Goal: Information Seeking & Learning: Obtain resource

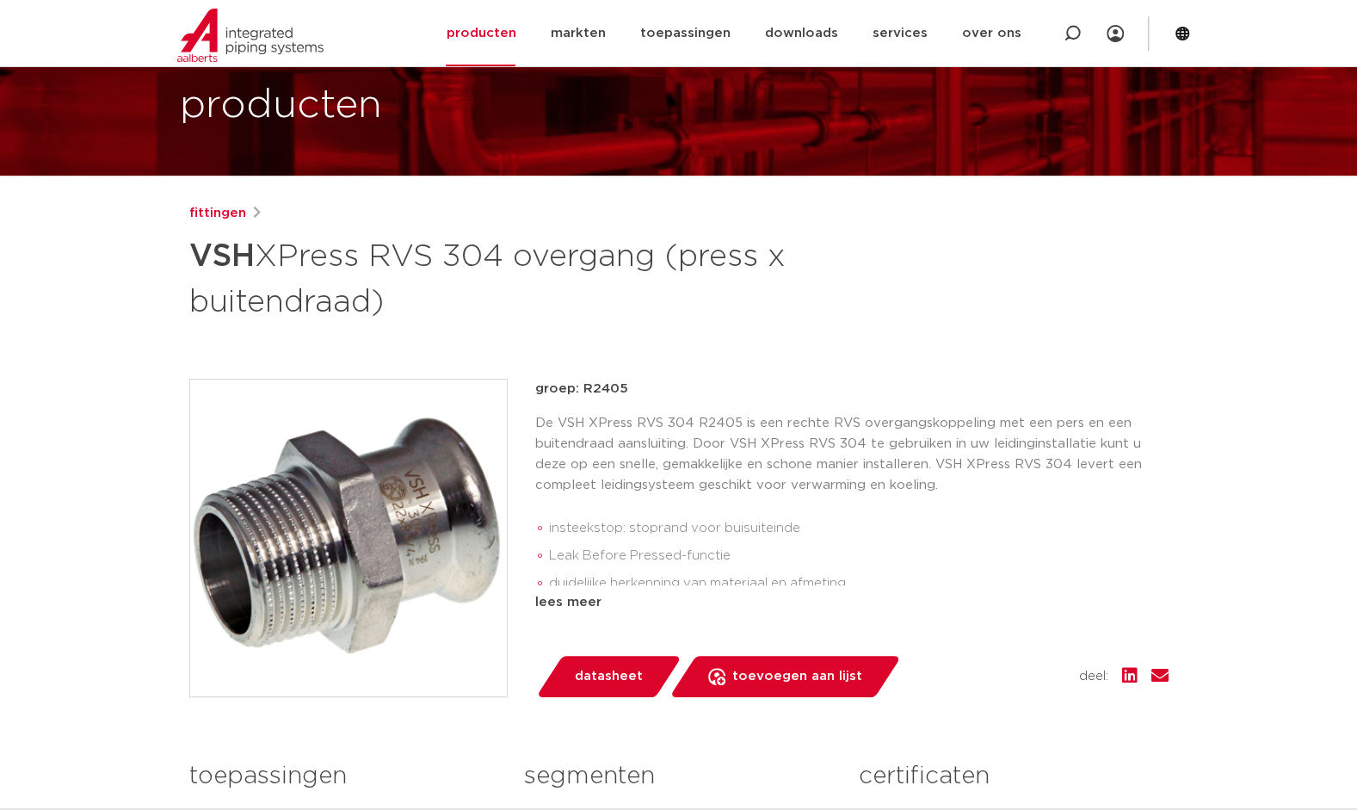
click at [573, 602] on div "lees meer" at bounding box center [851, 602] width 633 height 21
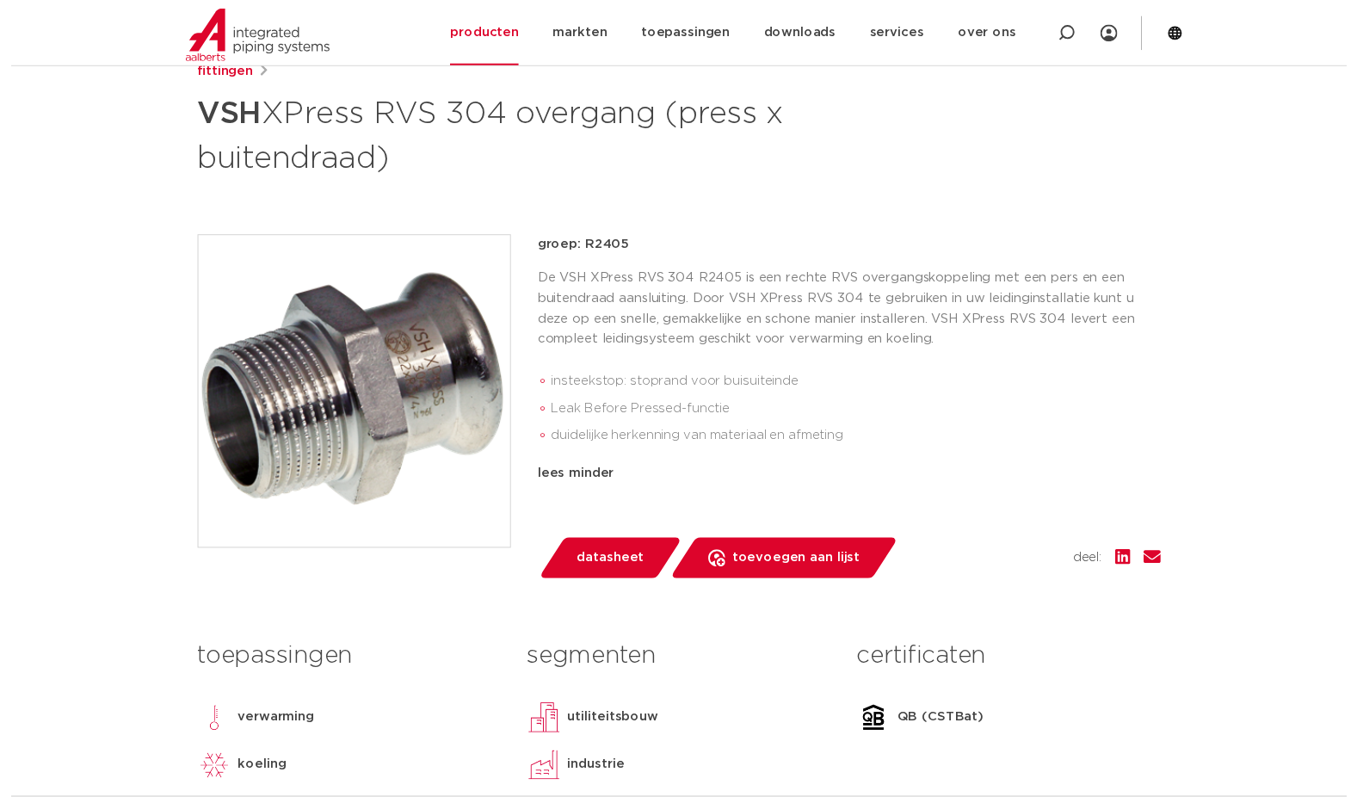
scroll to position [446, 0]
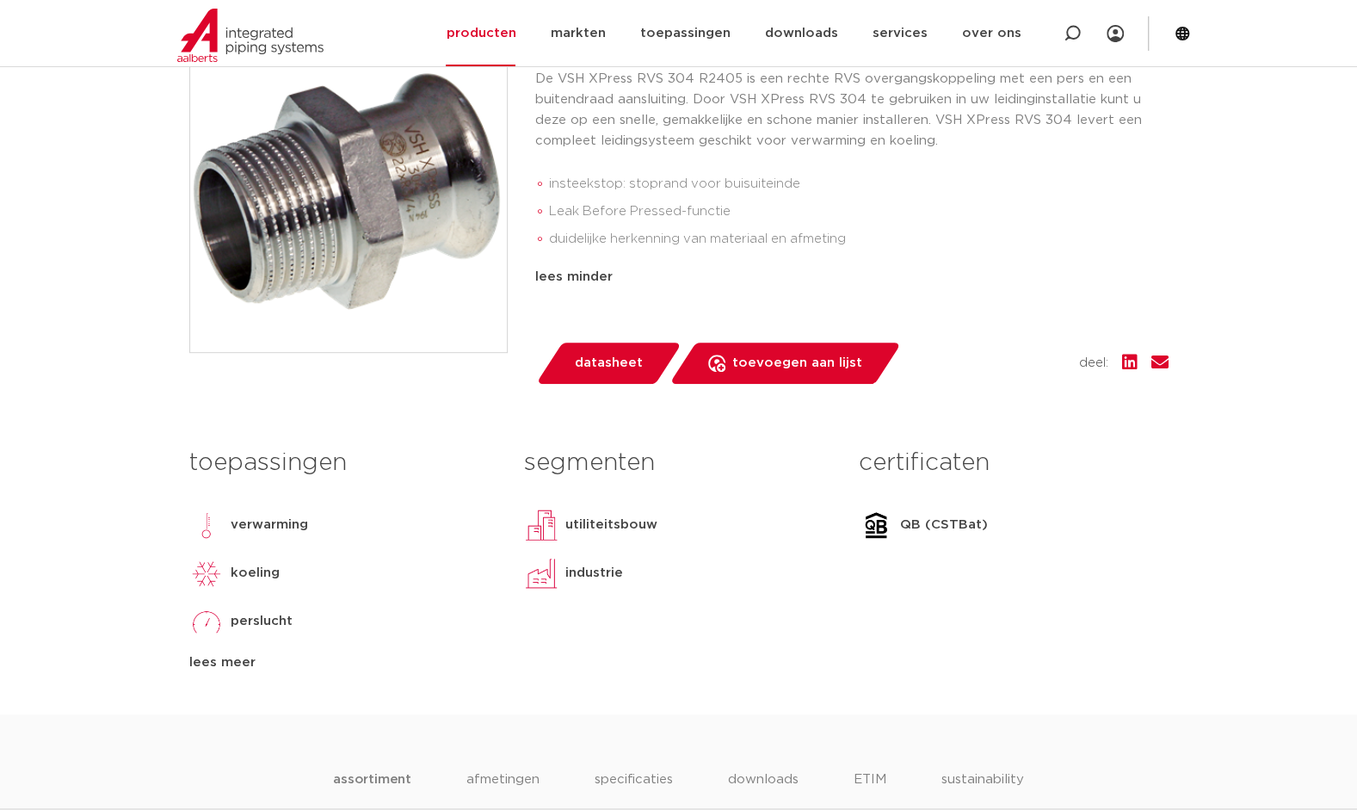
click at [608, 368] on span "datasheet" at bounding box center [609, 363] width 68 height 28
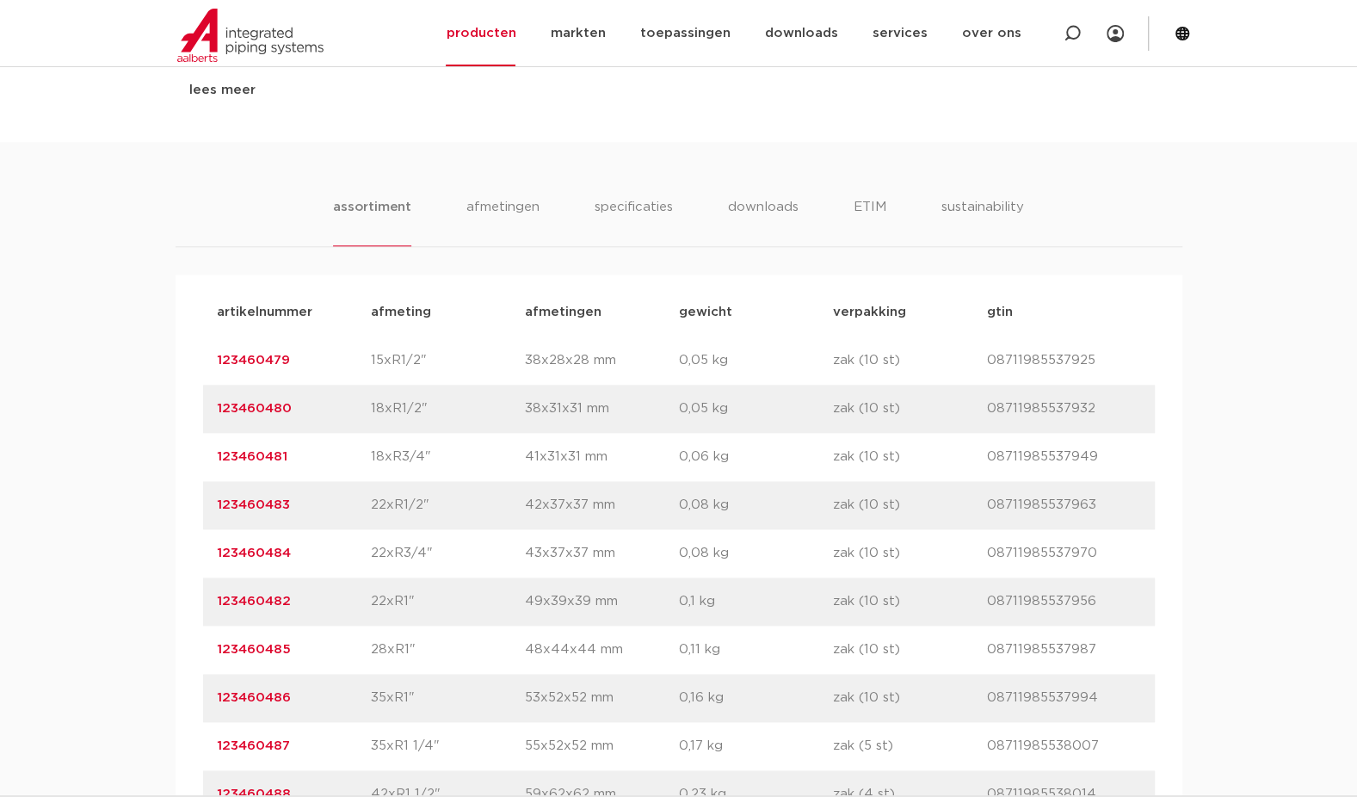
scroll to position [1048, 0]
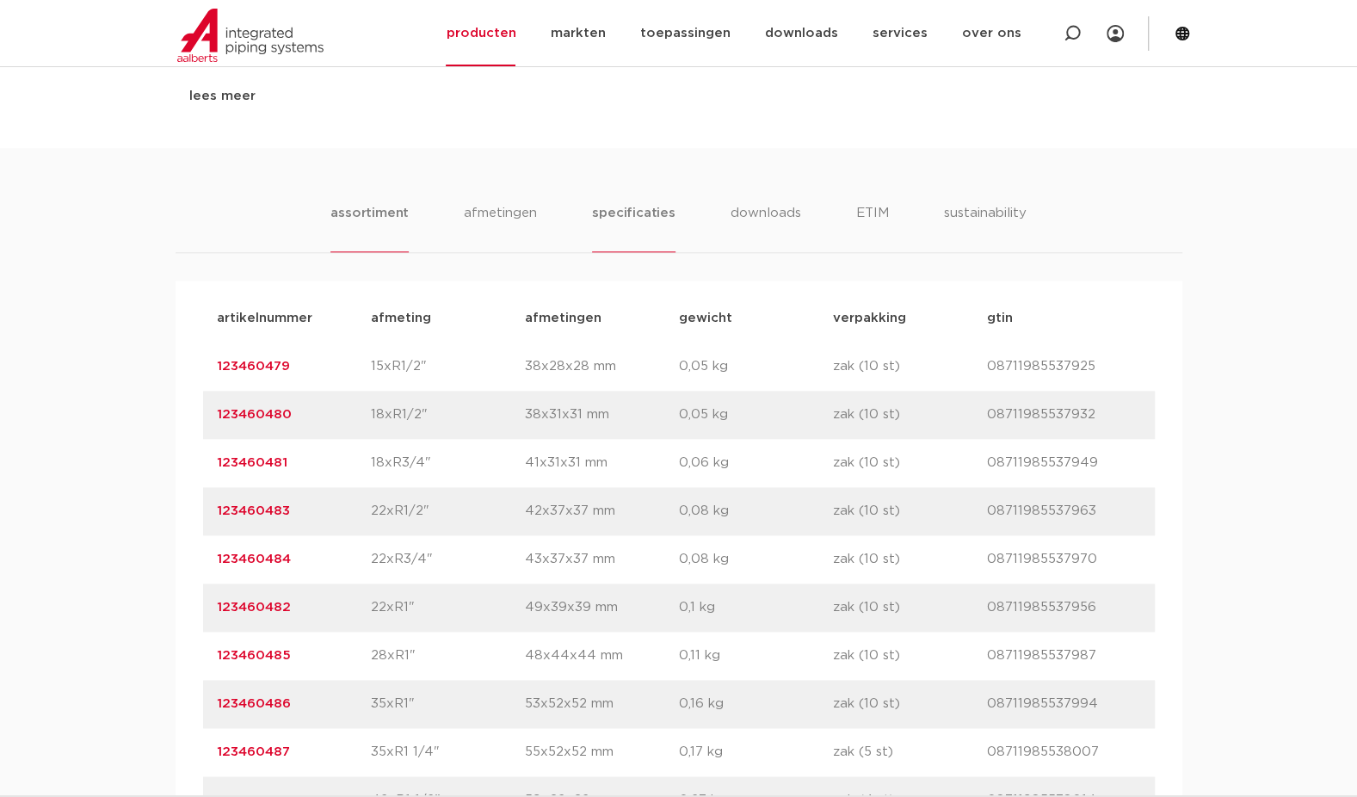
click at [637, 215] on li "specificaties" at bounding box center [633, 227] width 83 height 49
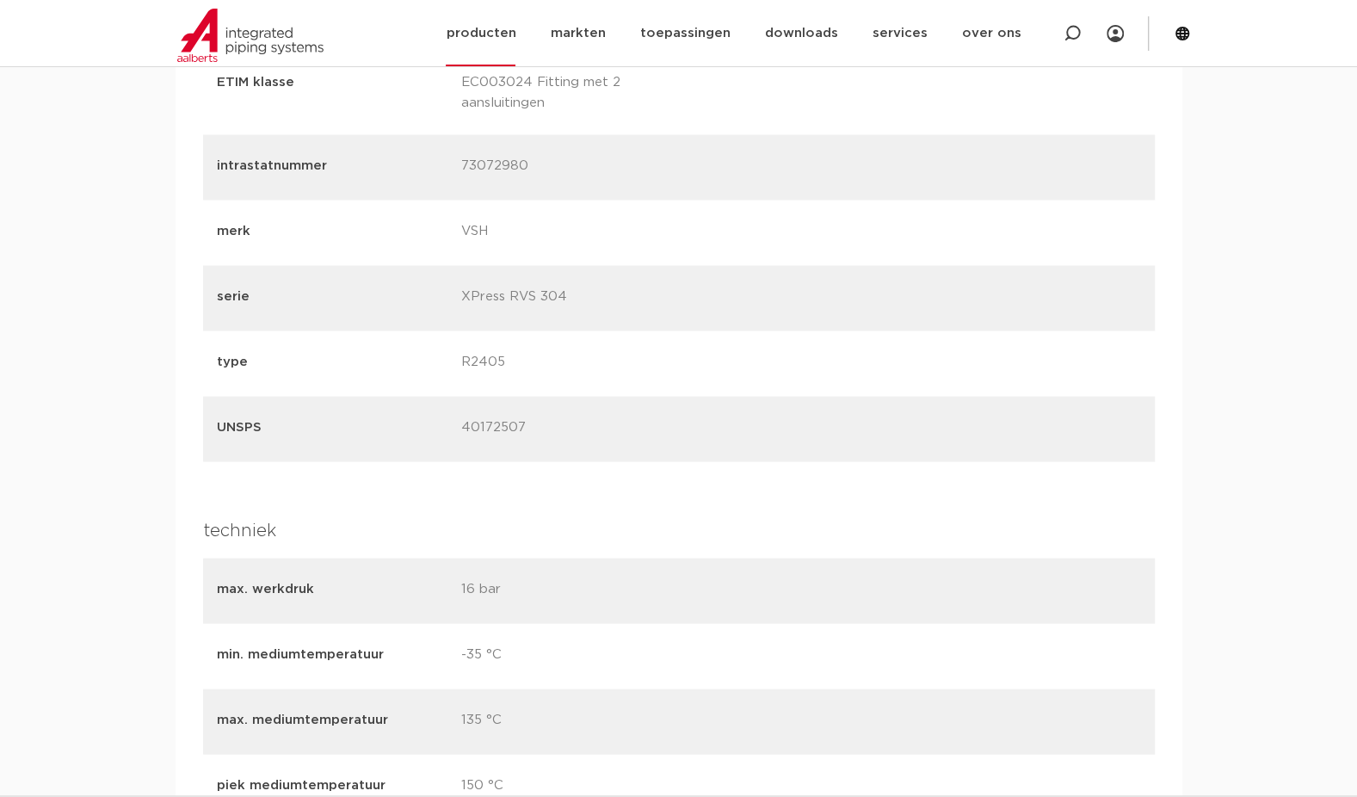
scroll to position [1909, 0]
click at [504, 32] on link "producten" at bounding box center [481, 33] width 70 height 66
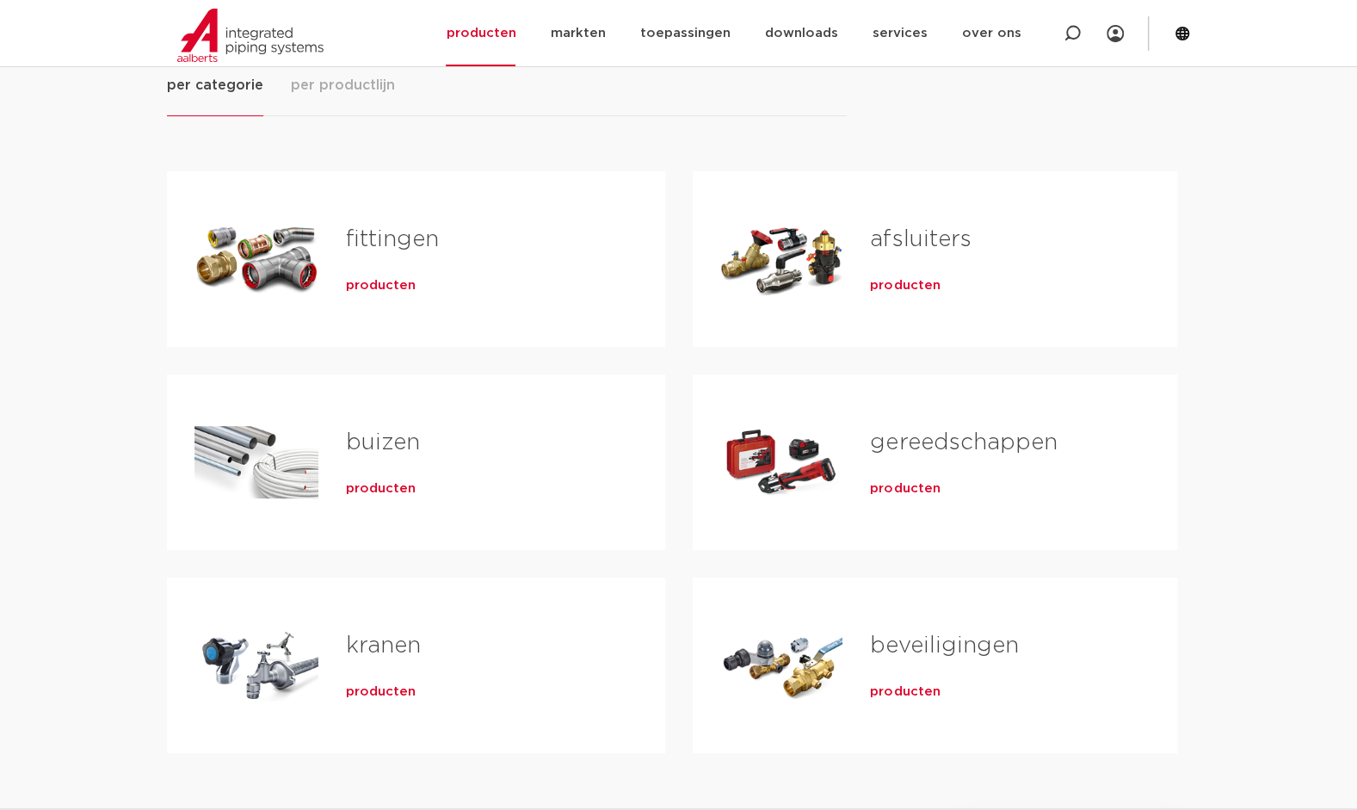
click at [387, 240] on link "fittingen" at bounding box center [392, 239] width 93 height 22
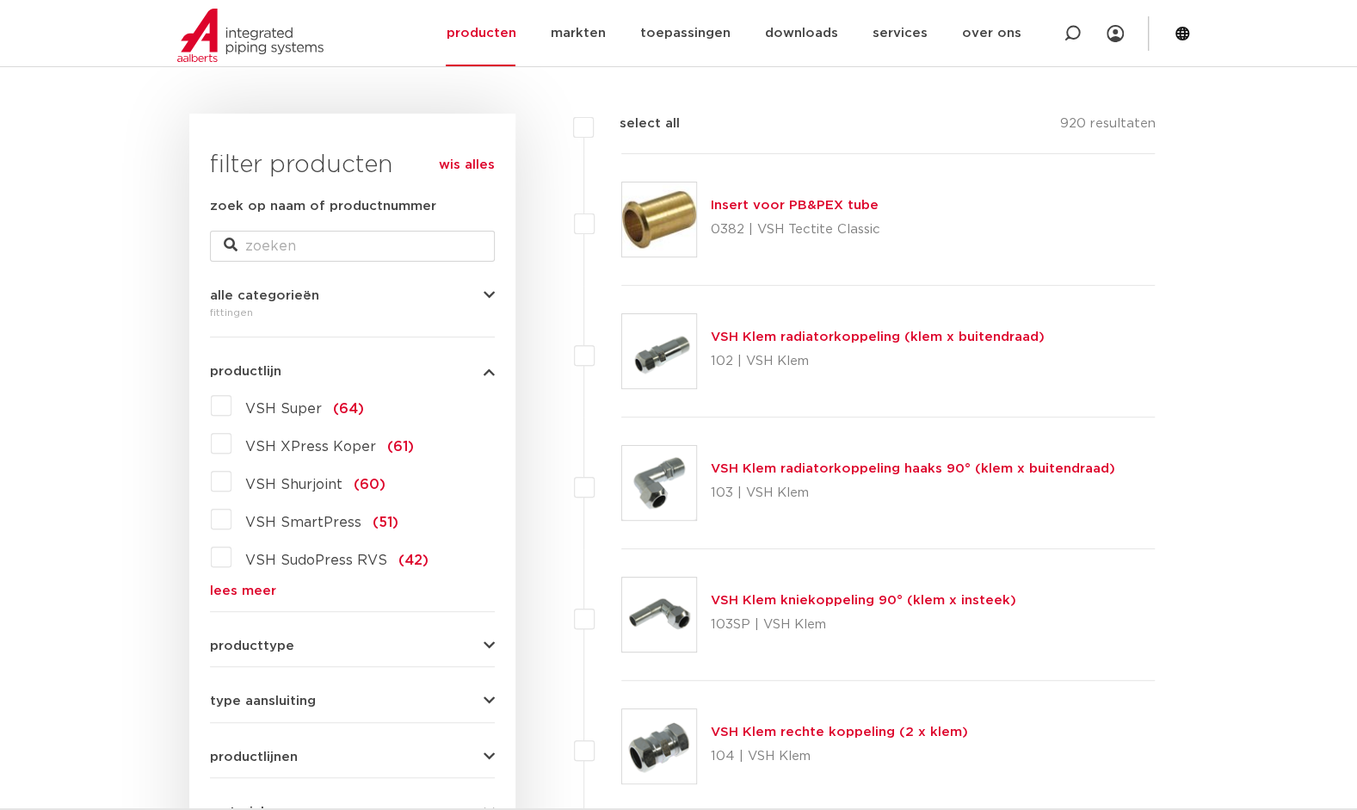
scroll to position [344, 0]
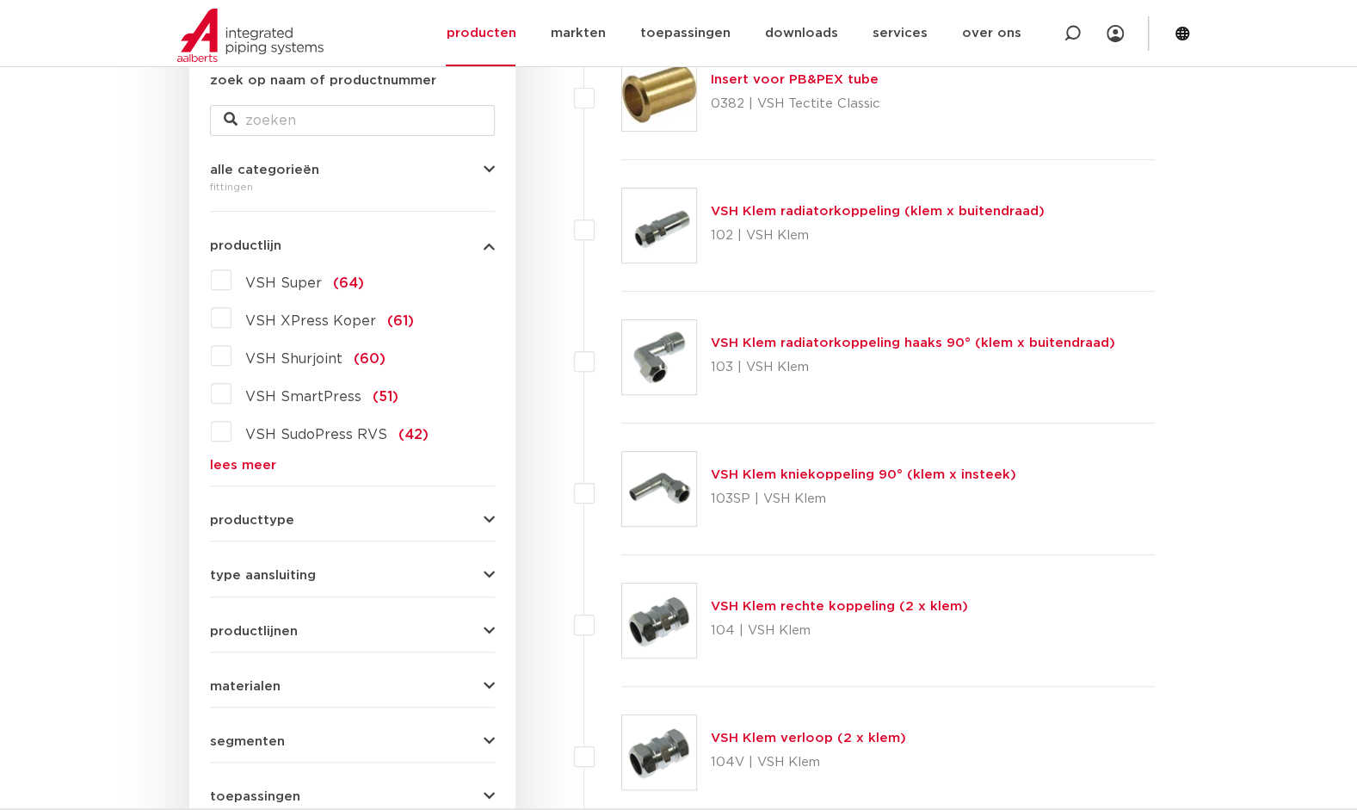
click at [237, 461] on link "lees meer" at bounding box center [352, 465] width 285 height 13
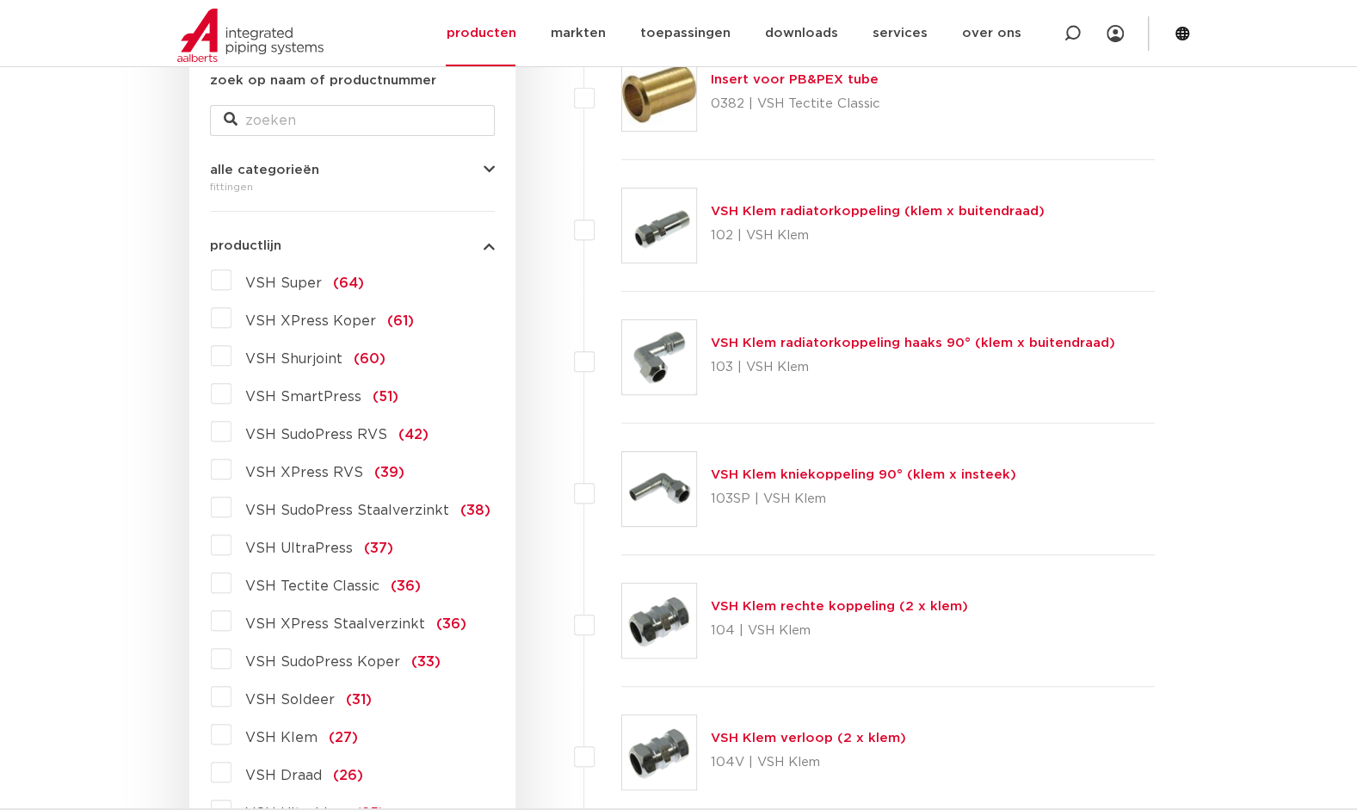
click at [234, 468] on label "VSH XPress RVS (39)" at bounding box center [317, 469] width 173 height 28
click at [0, 0] on input "VSH XPress RVS (39)" at bounding box center [0, 0] width 0 height 0
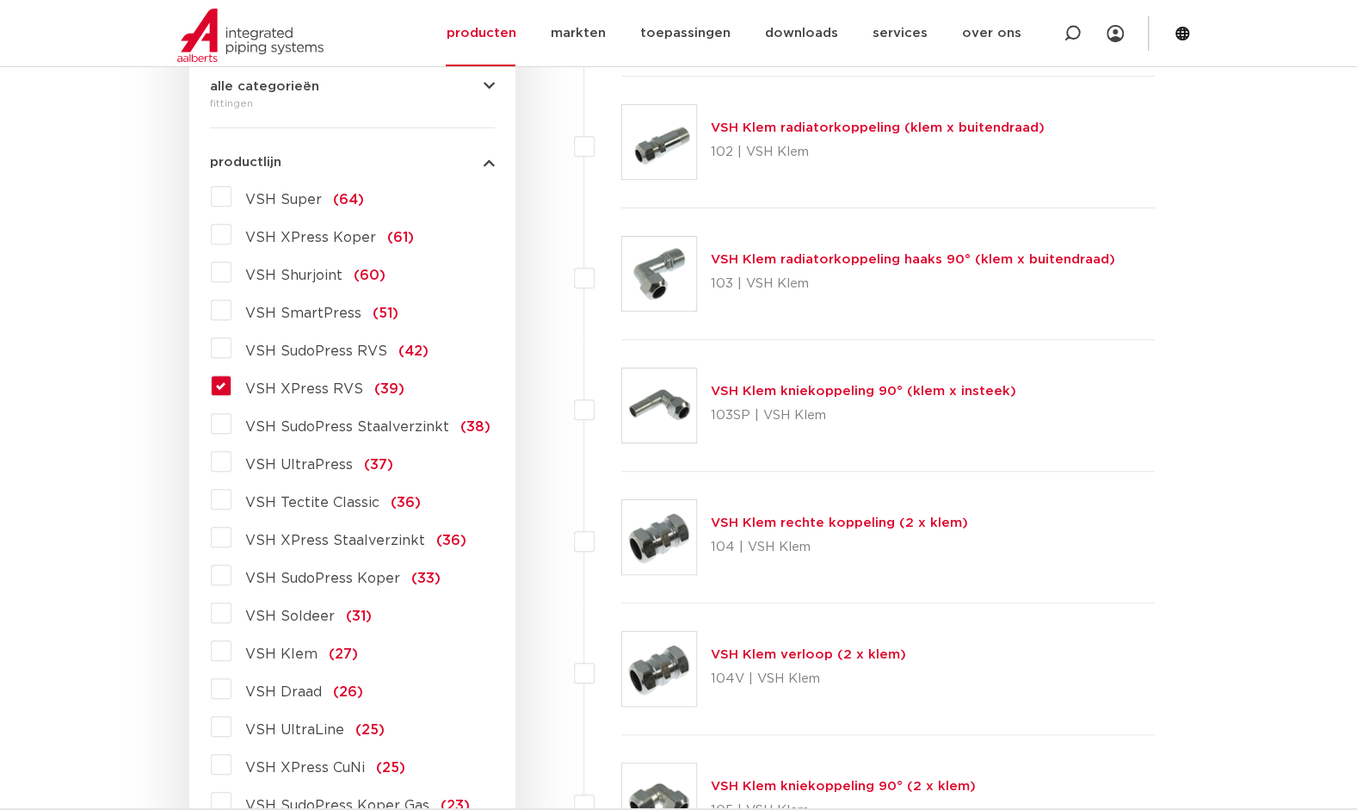
scroll to position [430, 0]
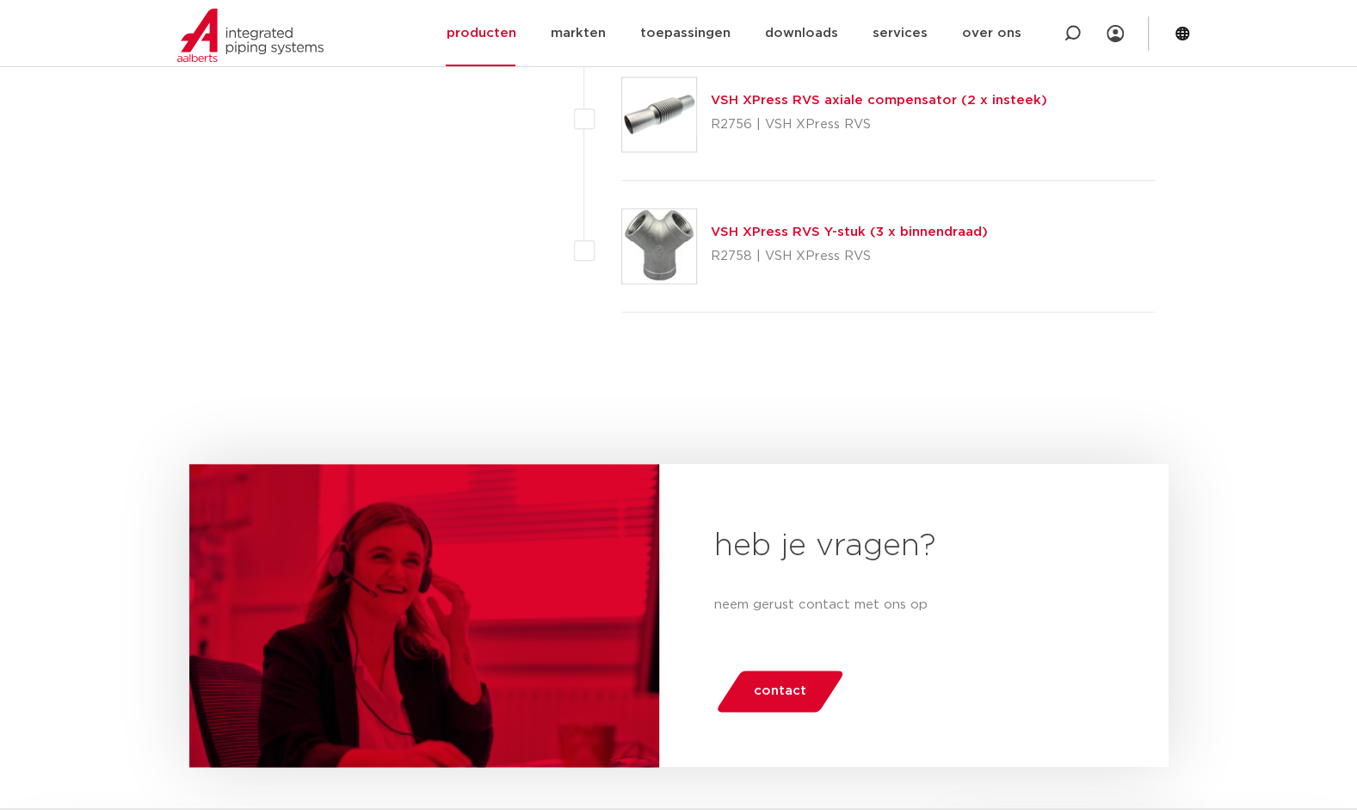
scroll to position [5127, 0]
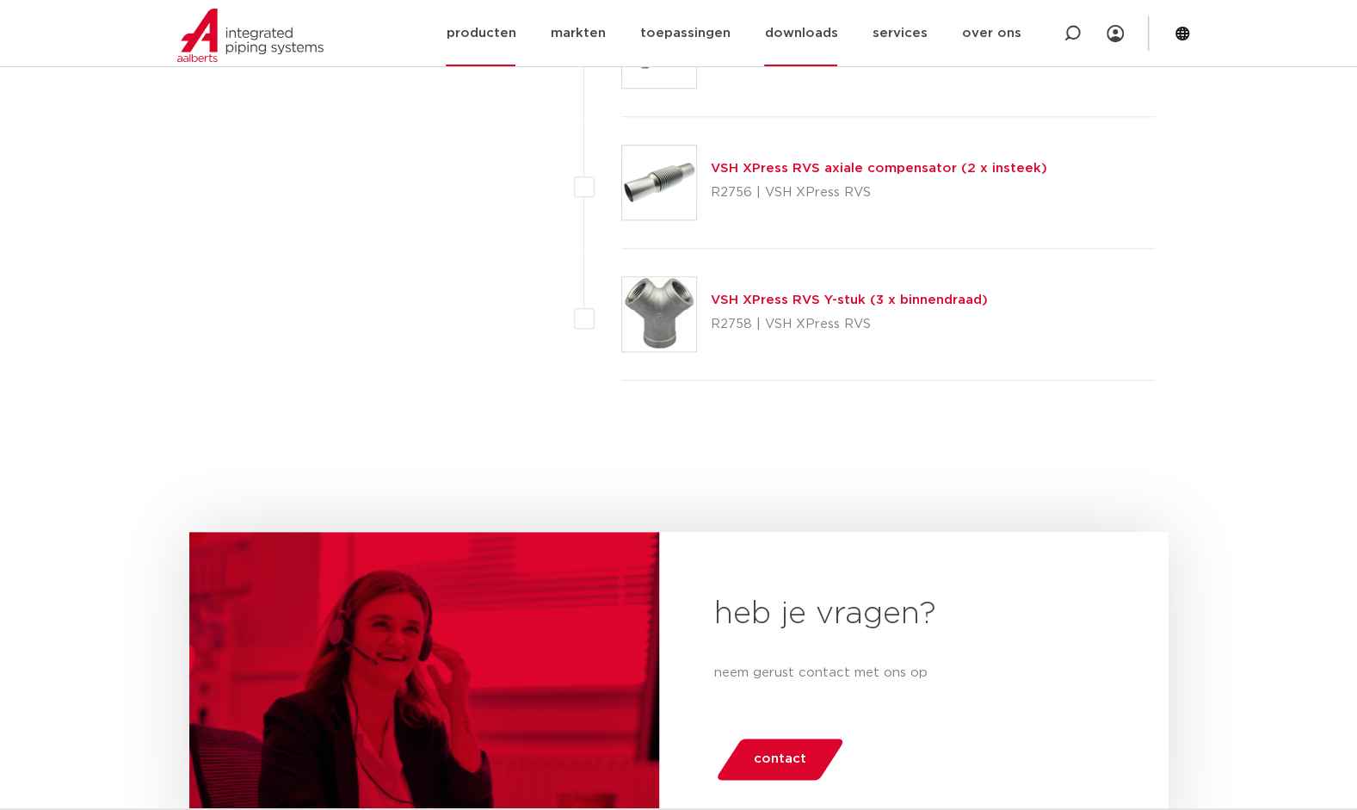
click at [823, 42] on link "downloads" at bounding box center [800, 33] width 73 height 66
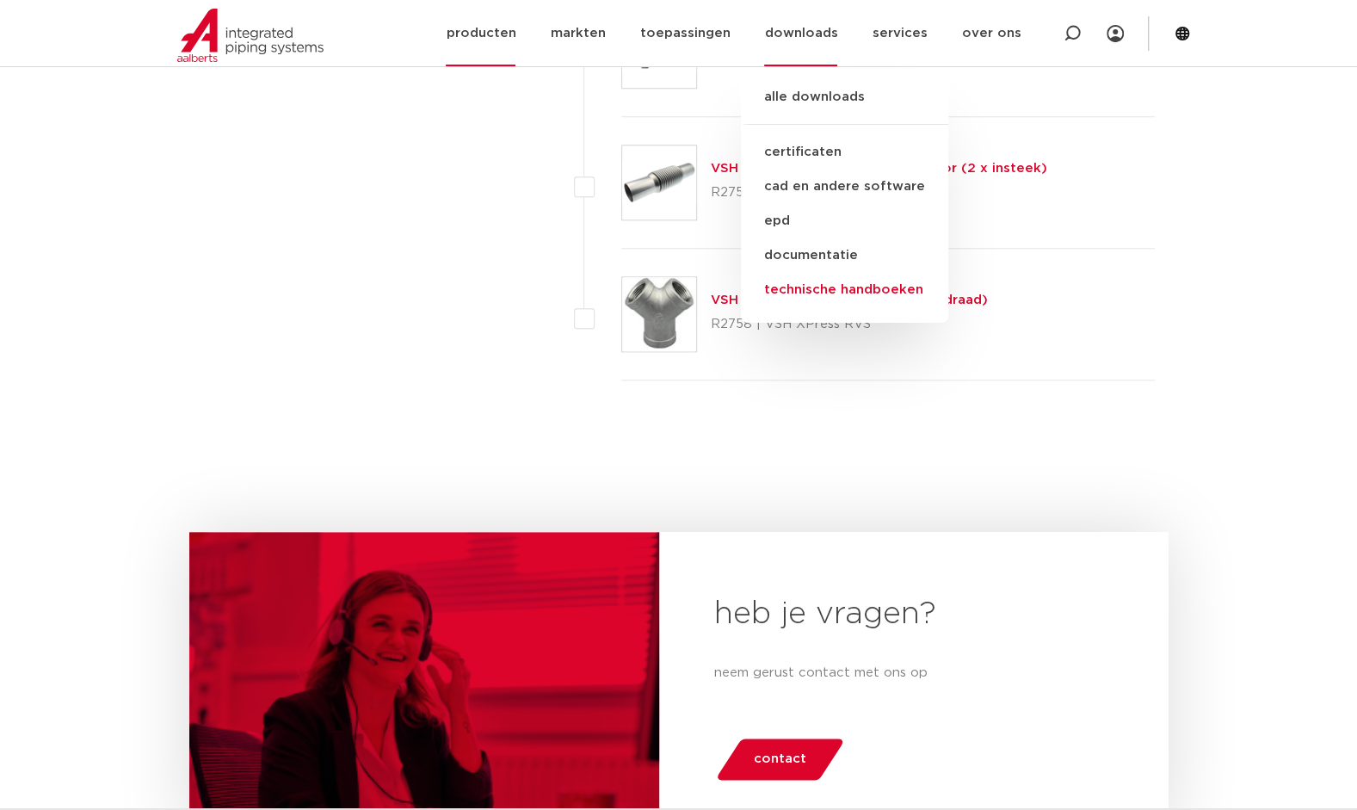
click at [857, 290] on link "technische handboeken" at bounding box center [844, 290] width 207 height 34
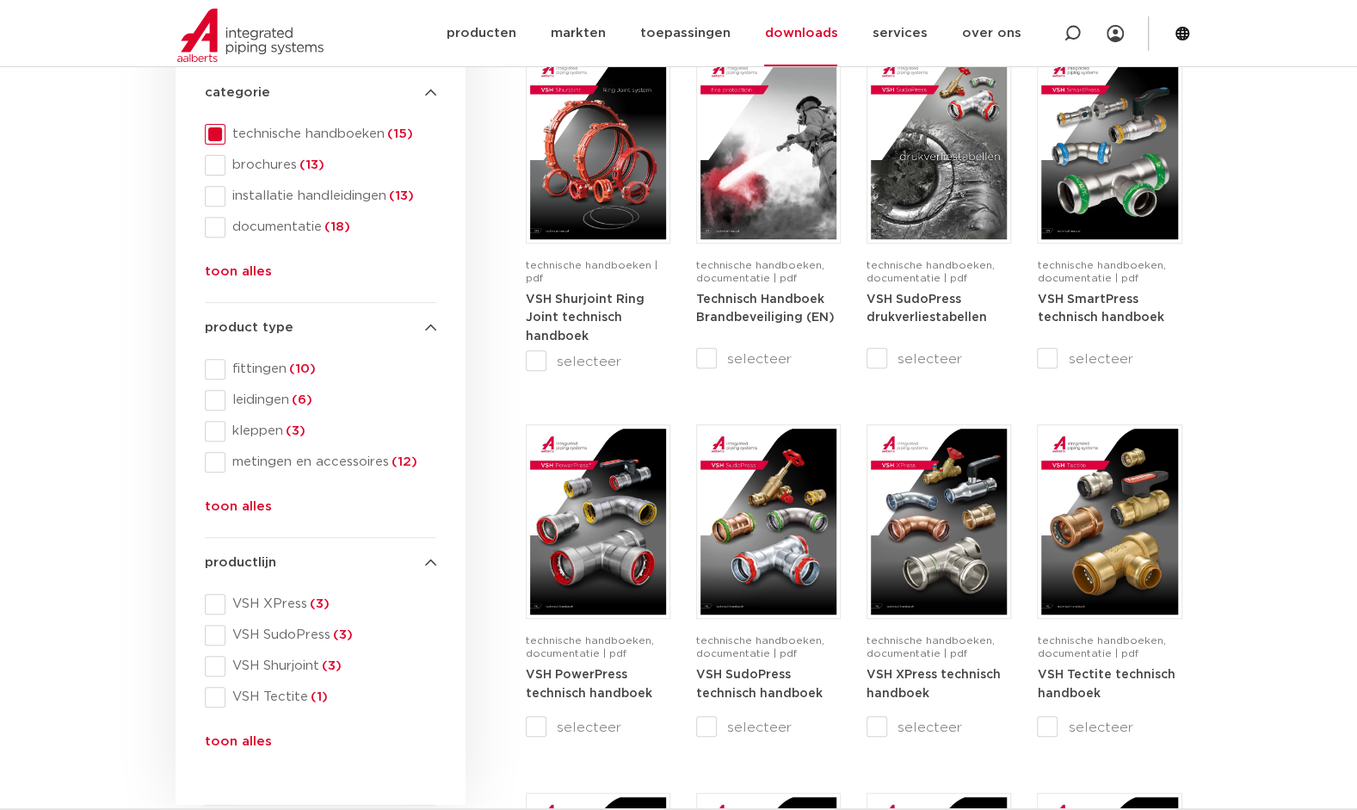
scroll to position [516, 0]
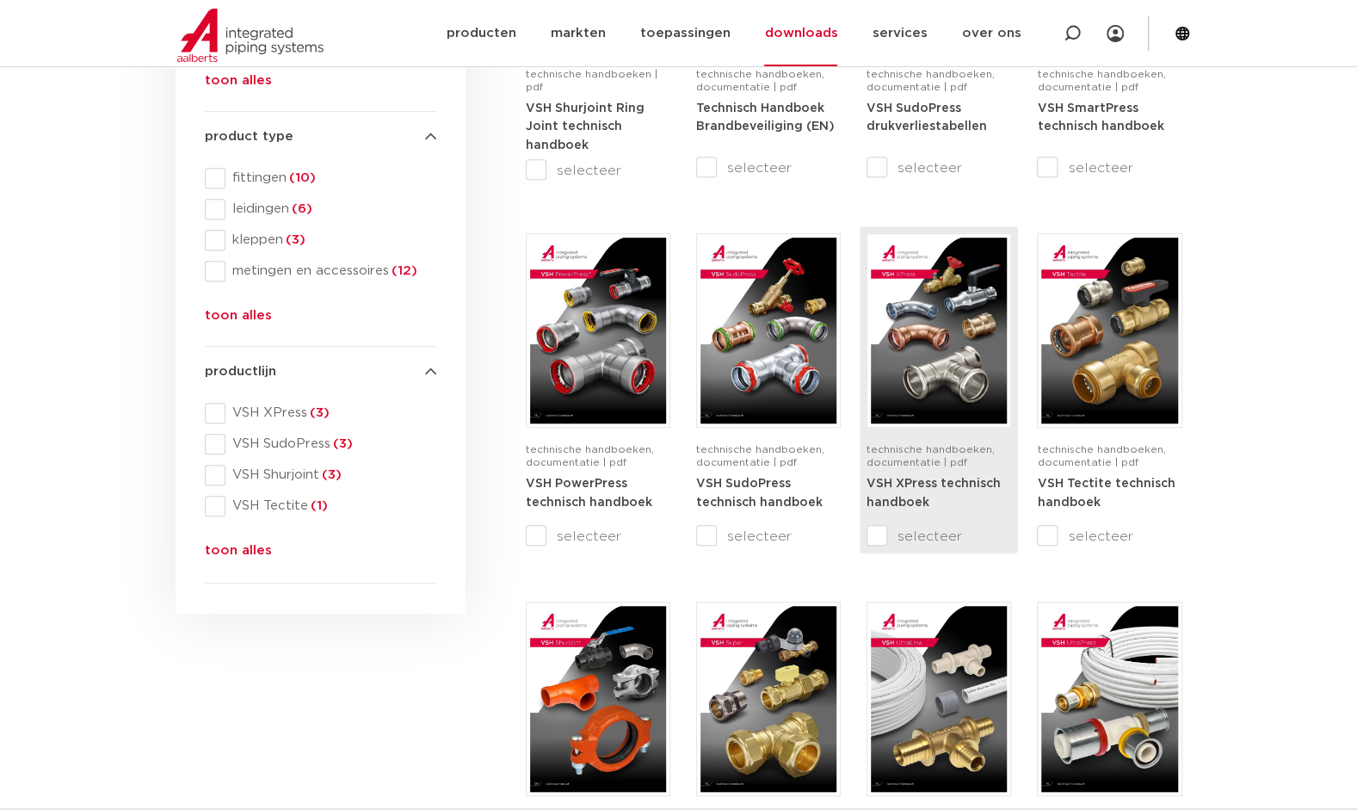
click at [969, 487] on strong "VSH XPress technisch handboek" at bounding box center [933, 493] width 134 height 31
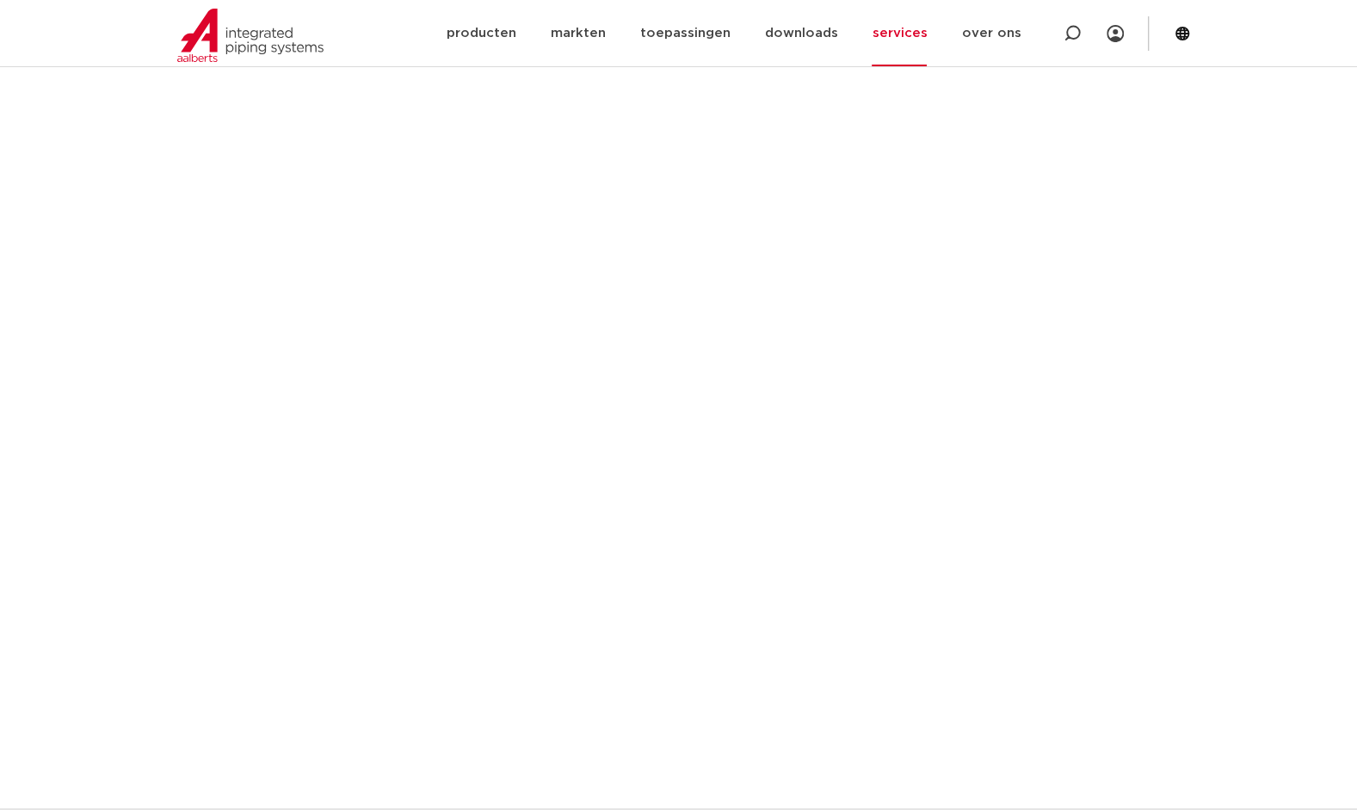
scroll to position [688, 0]
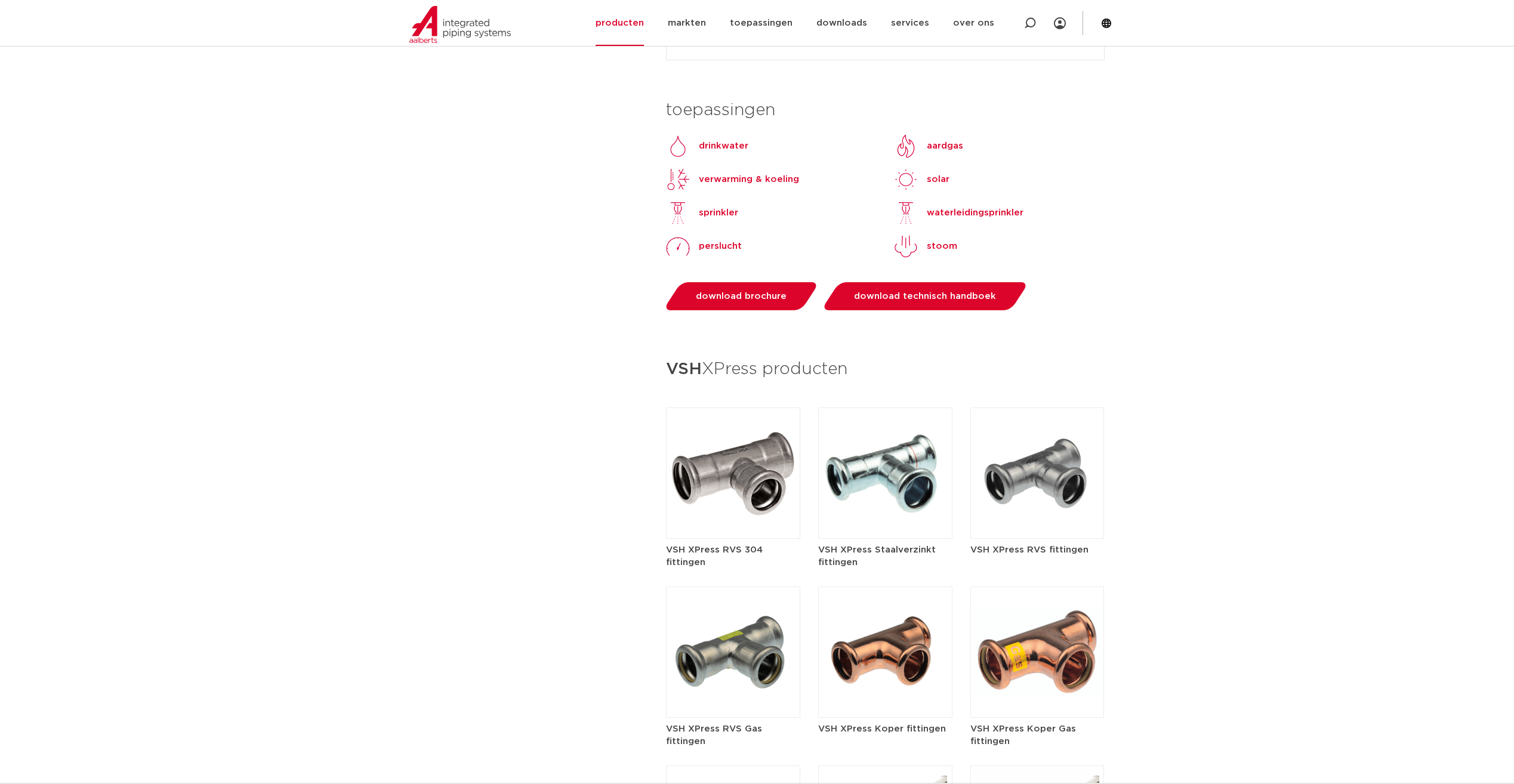
scroll to position [1074, 0]
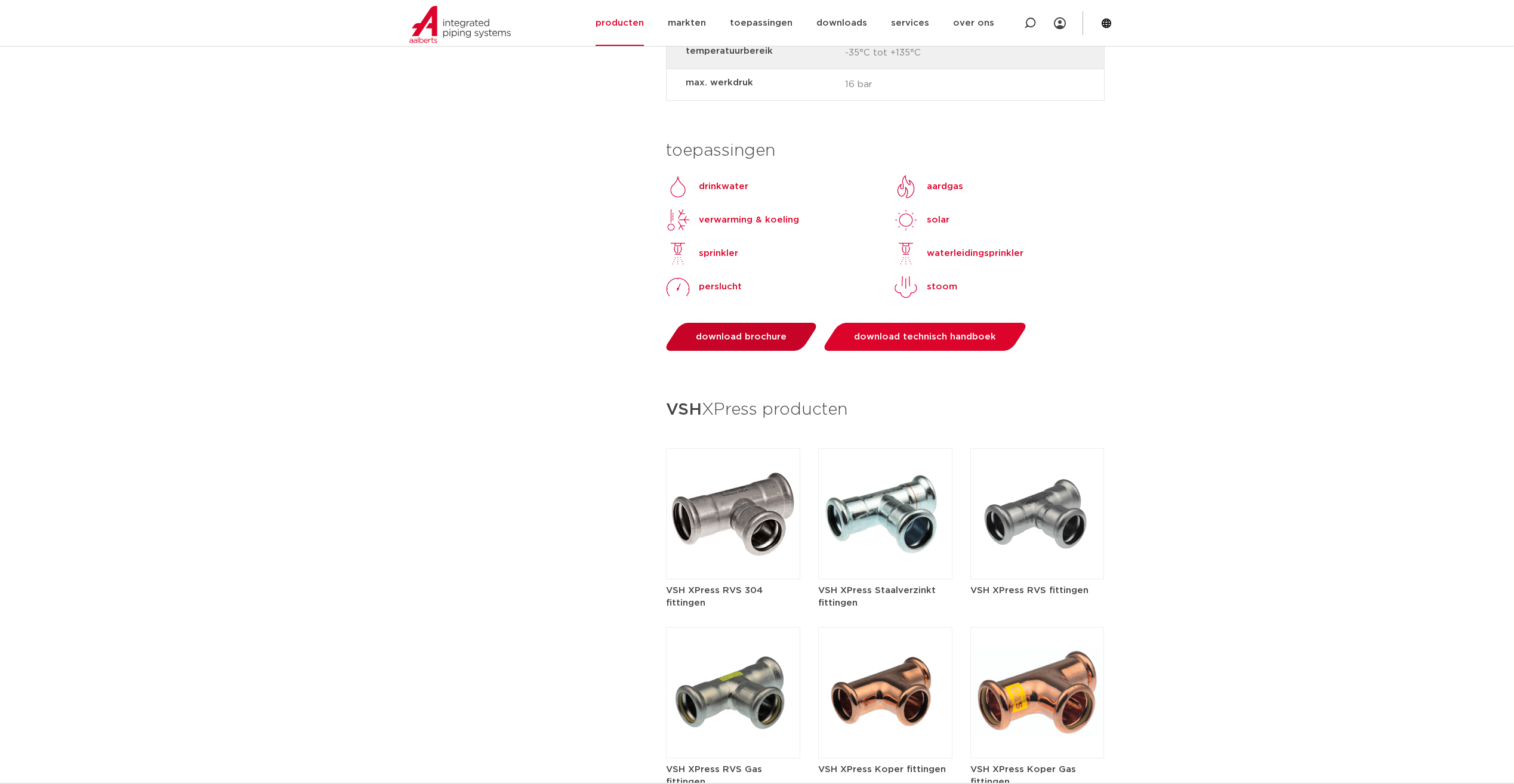
click at [752, 332] on span "download brochure" at bounding box center [741, 336] width 91 height 9
click at [913, 332] on span "download technisch handboek" at bounding box center [924, 336] width 142 height 9
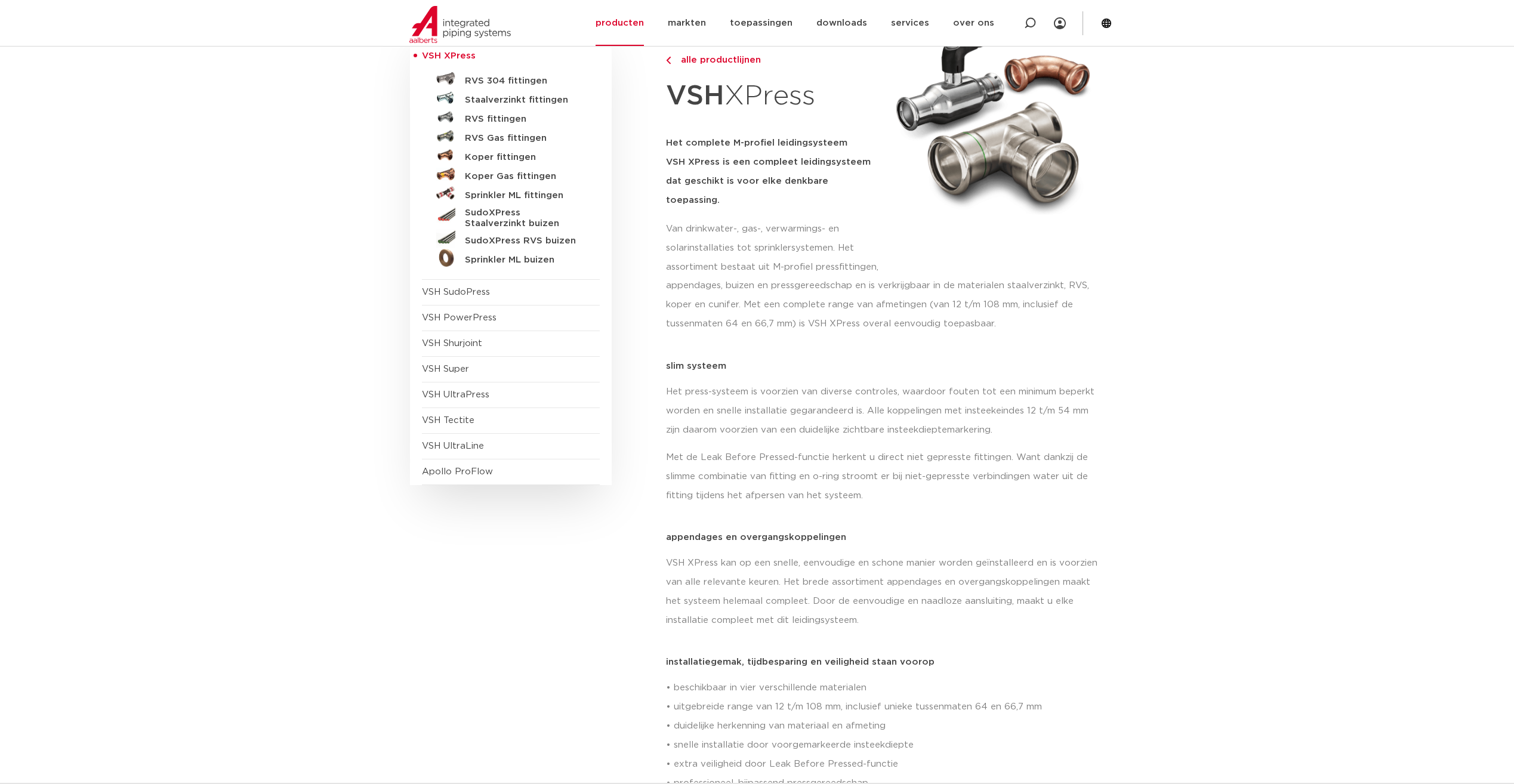
scroll to position [0, 0]
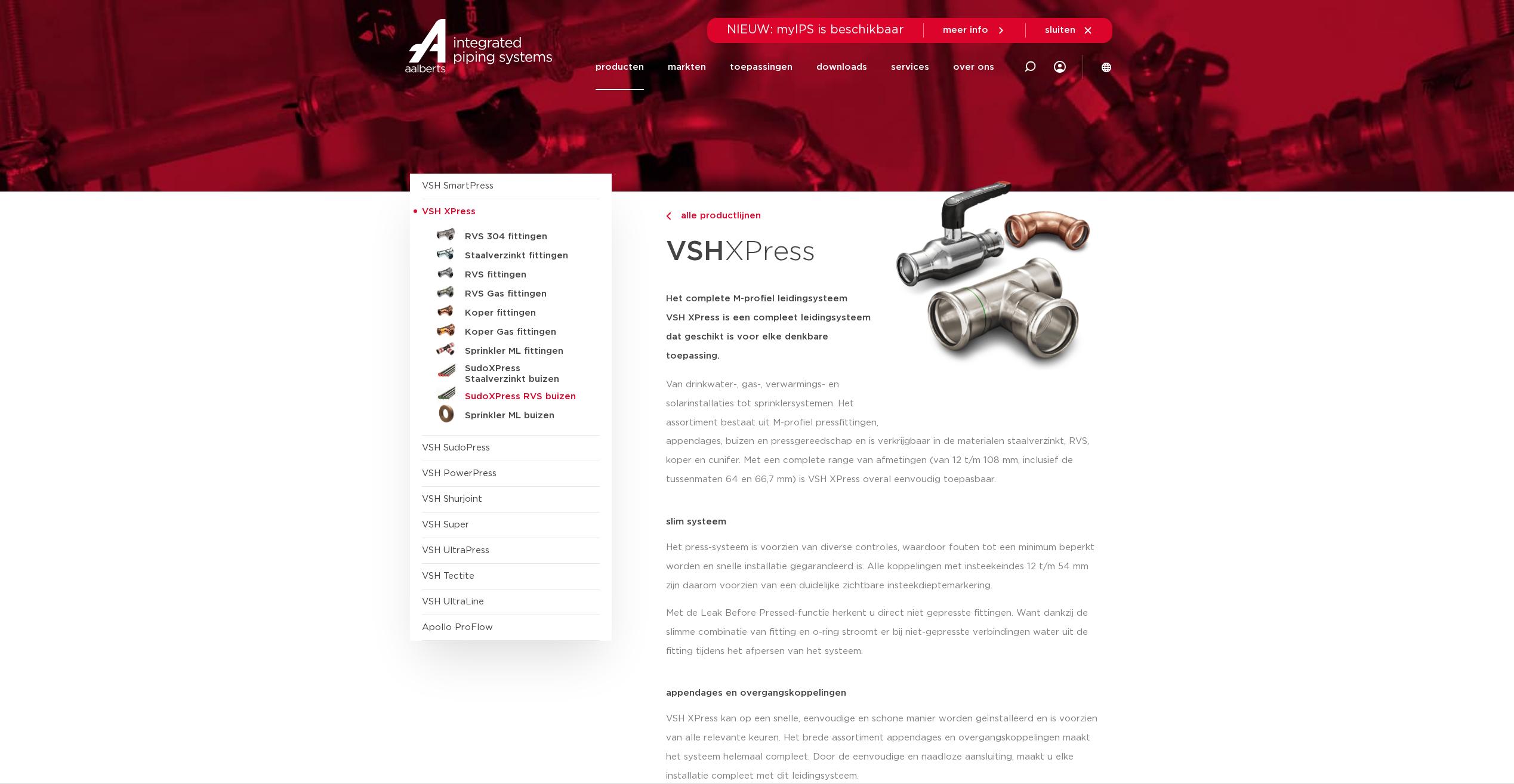
click at [560, 395] on h5 "SudoXPress RVS buizen" at bounding box center [524, 396] width 118 height 10
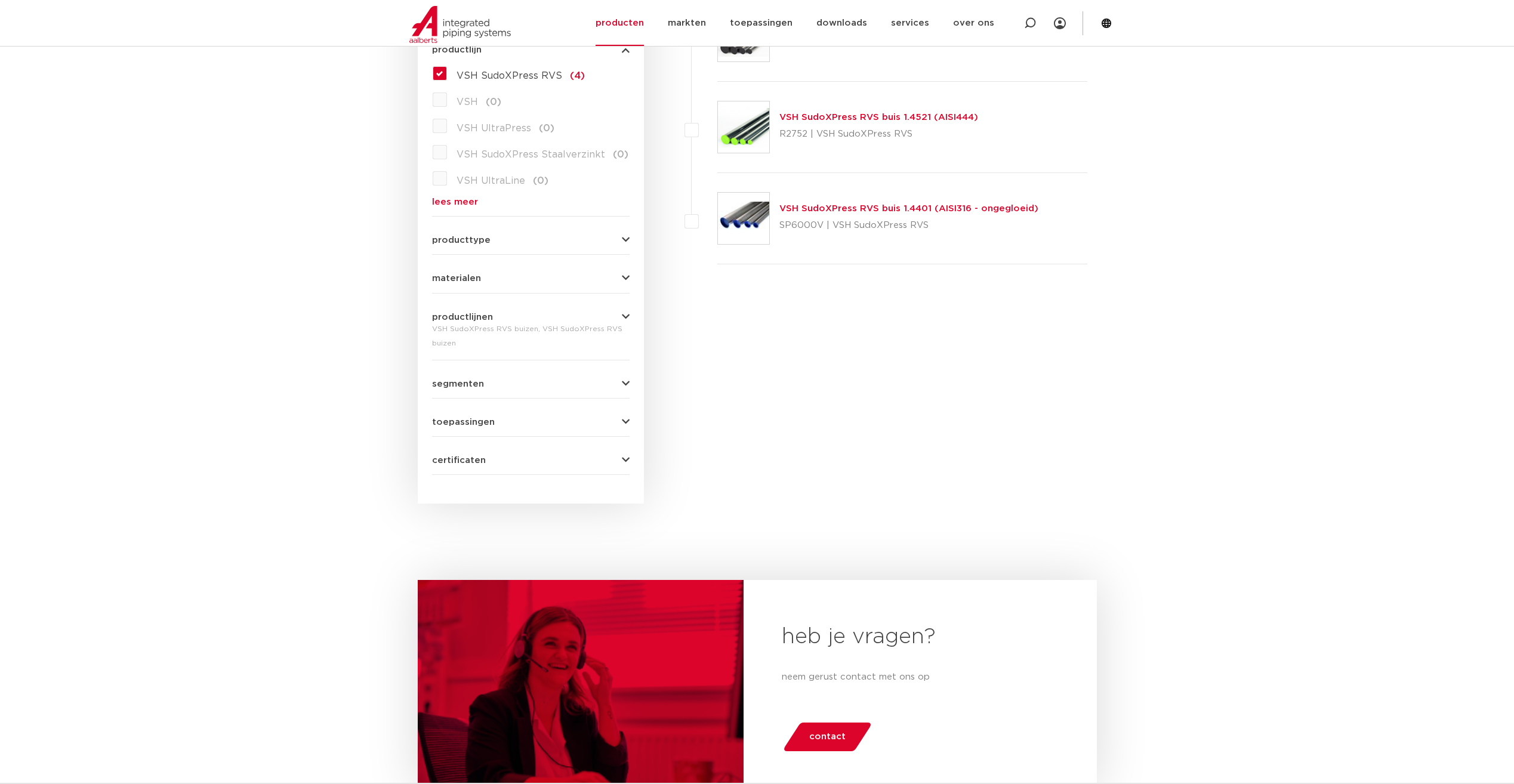
scroll to position [195, 0]
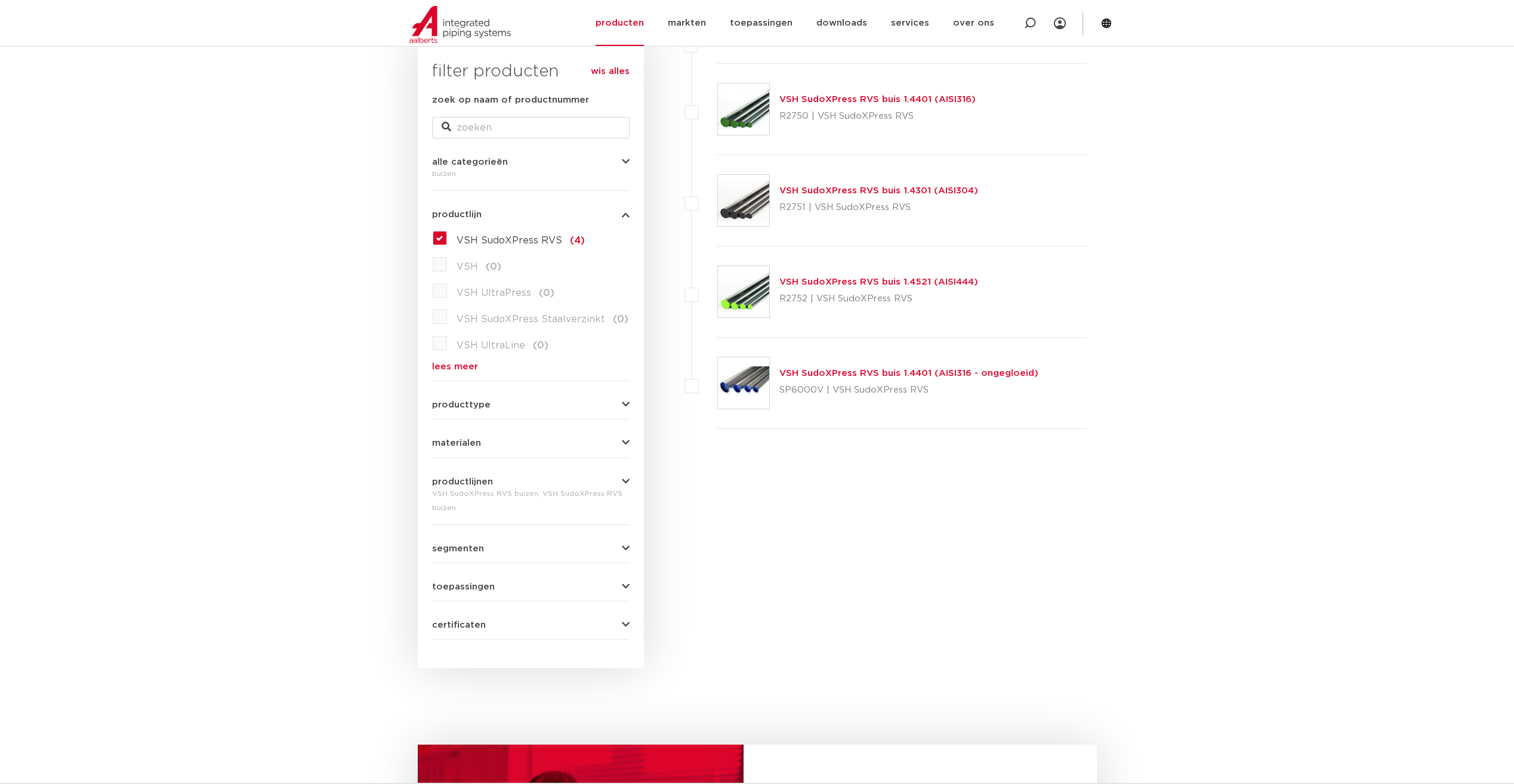
click at [963, 189] on link "VSH SudoXPress RVS buis 1.4301 (AISI304)" at bounding box center [879, 190] width 199 height 9
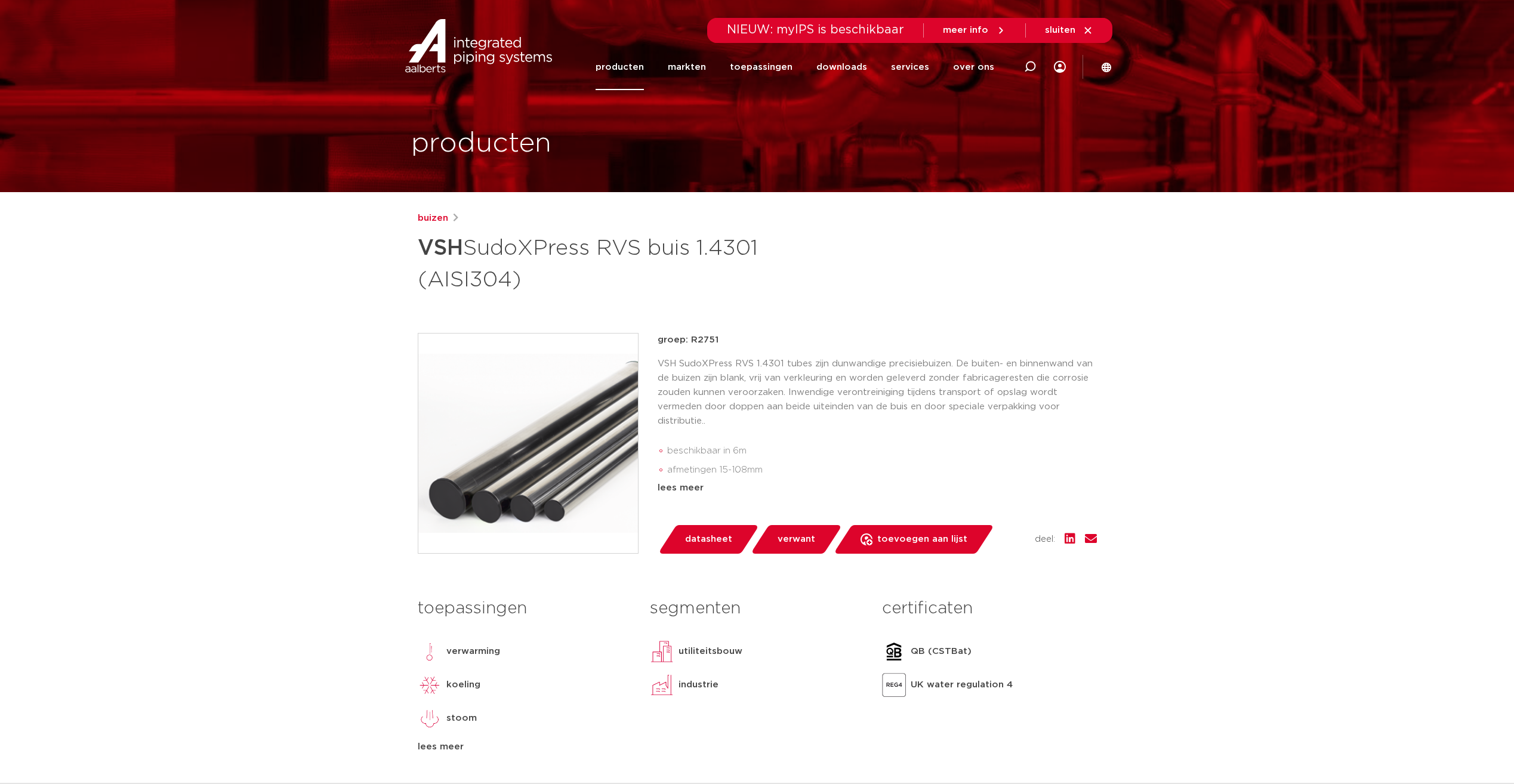
click at [676, 485] on div "lees meer" at bounding box center [877, 488] width 439 height 15
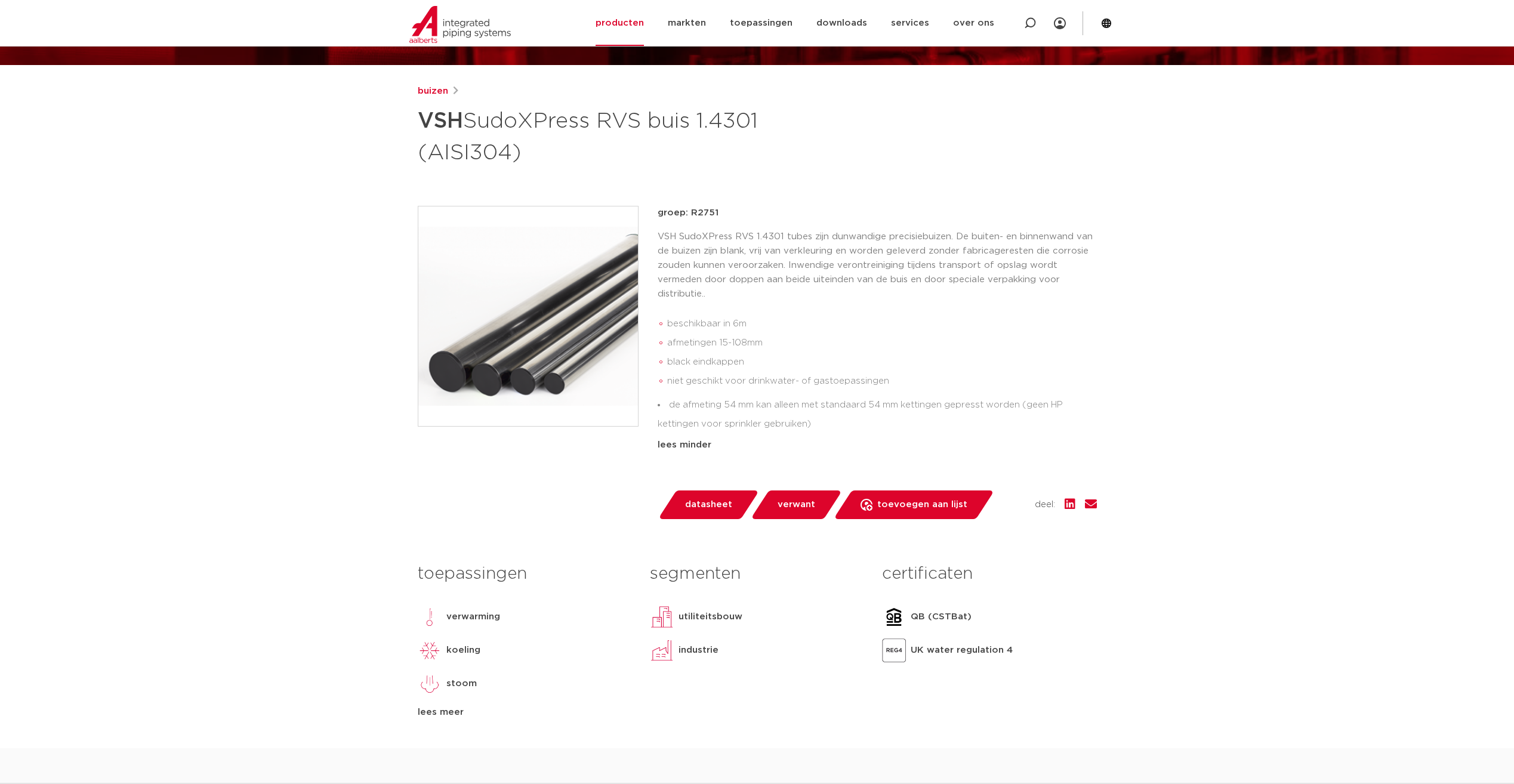
scroll to position [179, 0]
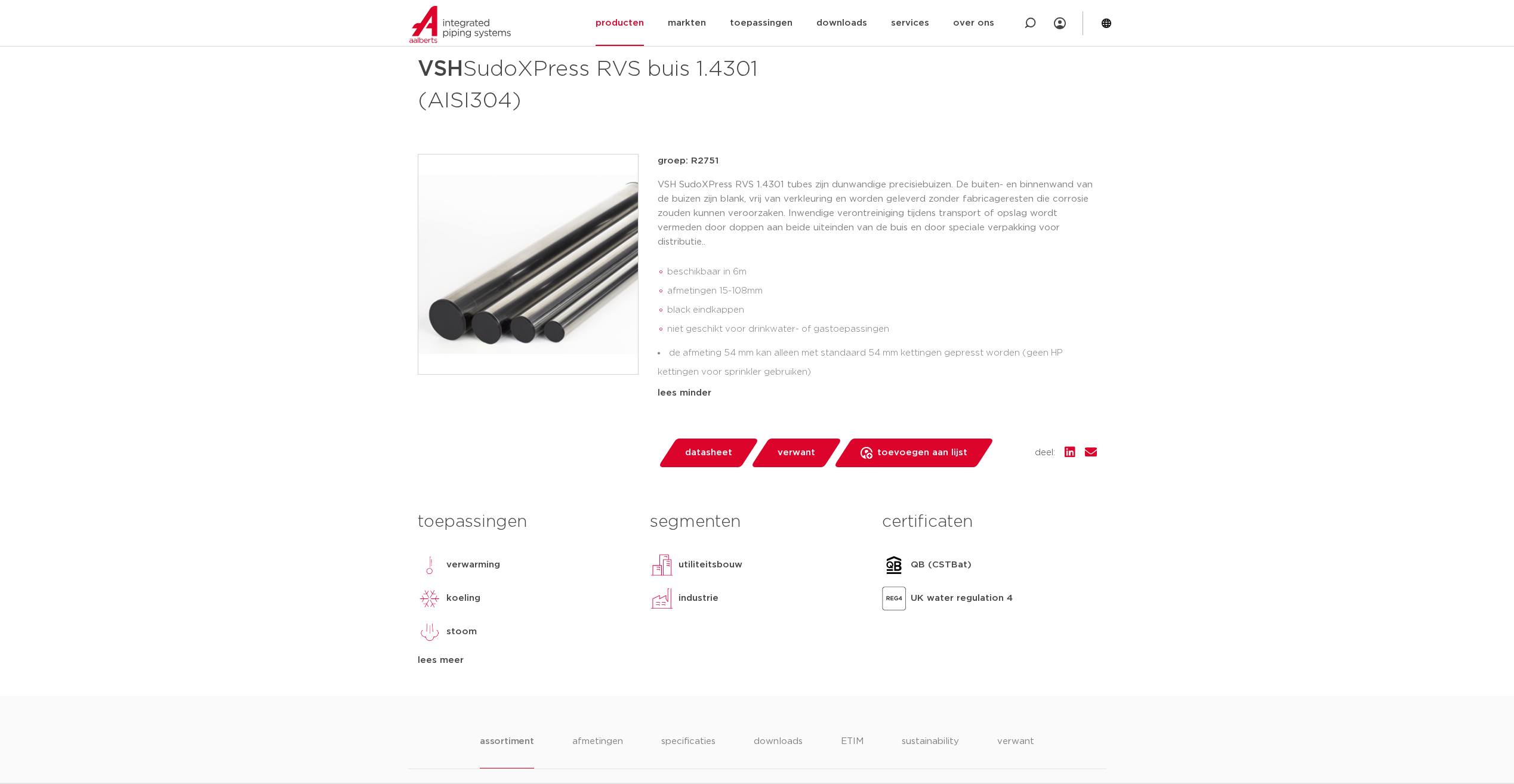
click at [706, 455] on span "datasheet" at bounding box center [709, 453] width 47 height 19
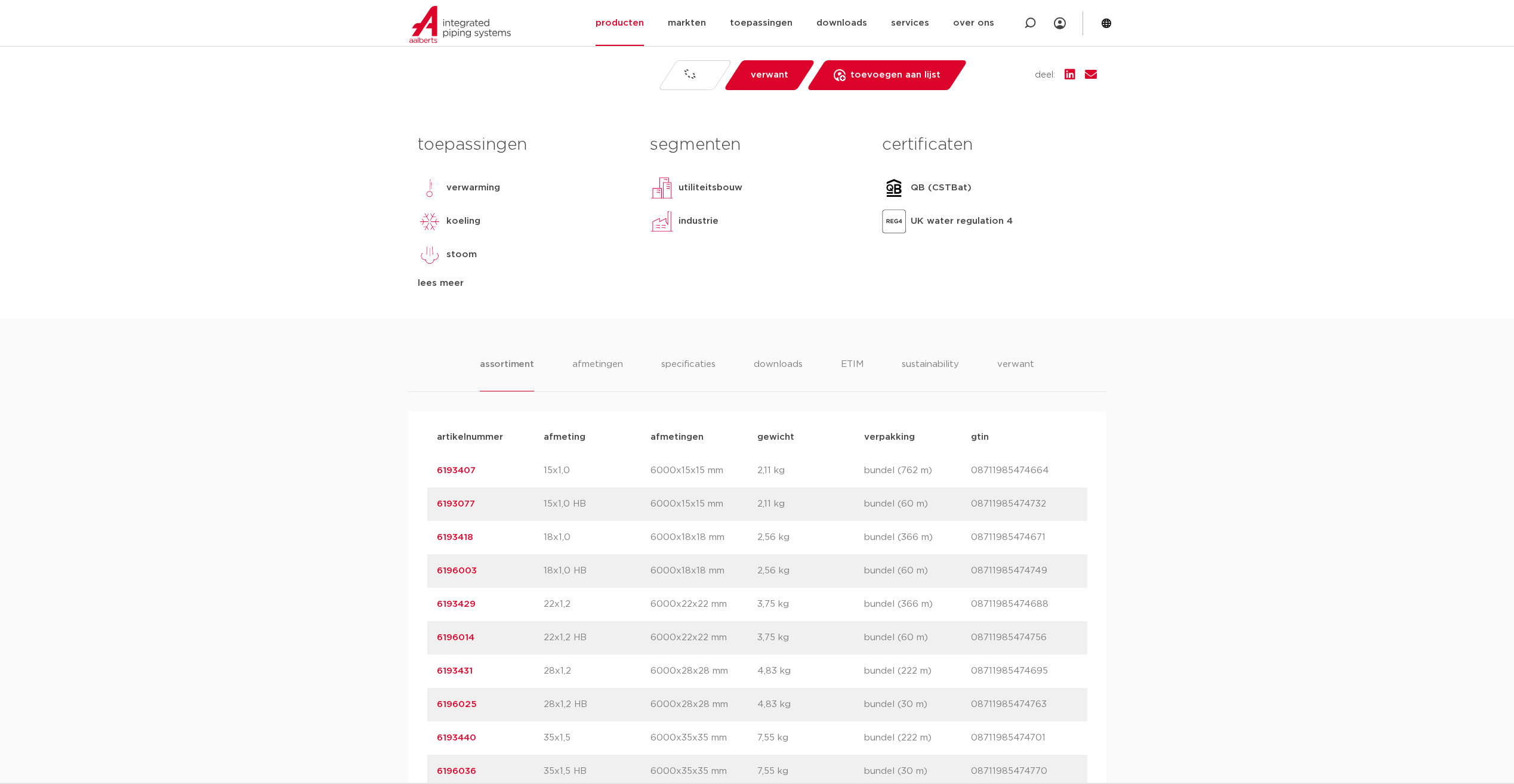
scroll to position [596, 0]
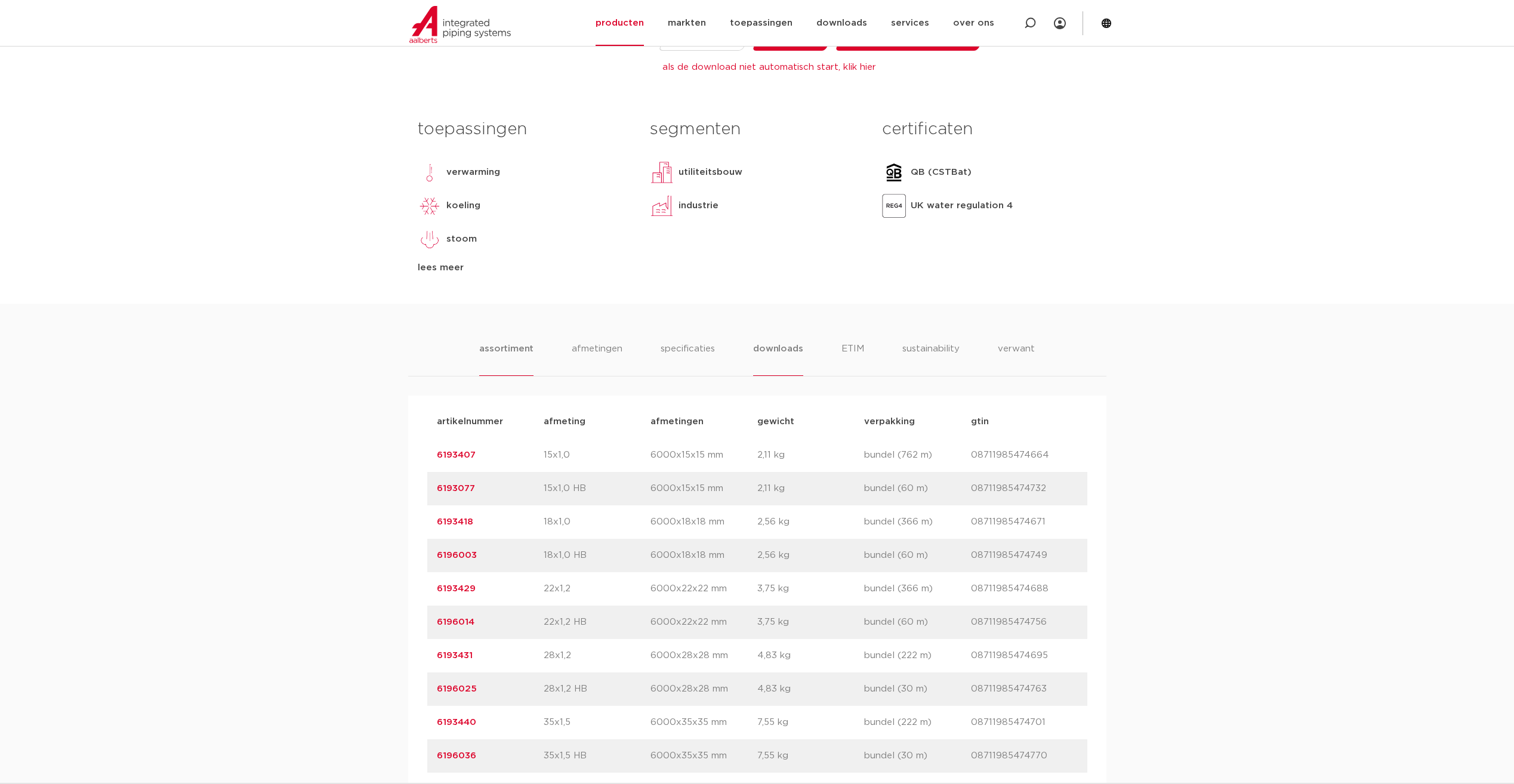
click at [775, 347] on li "downloads" at bounding box center [777, 358] width 49 height 34
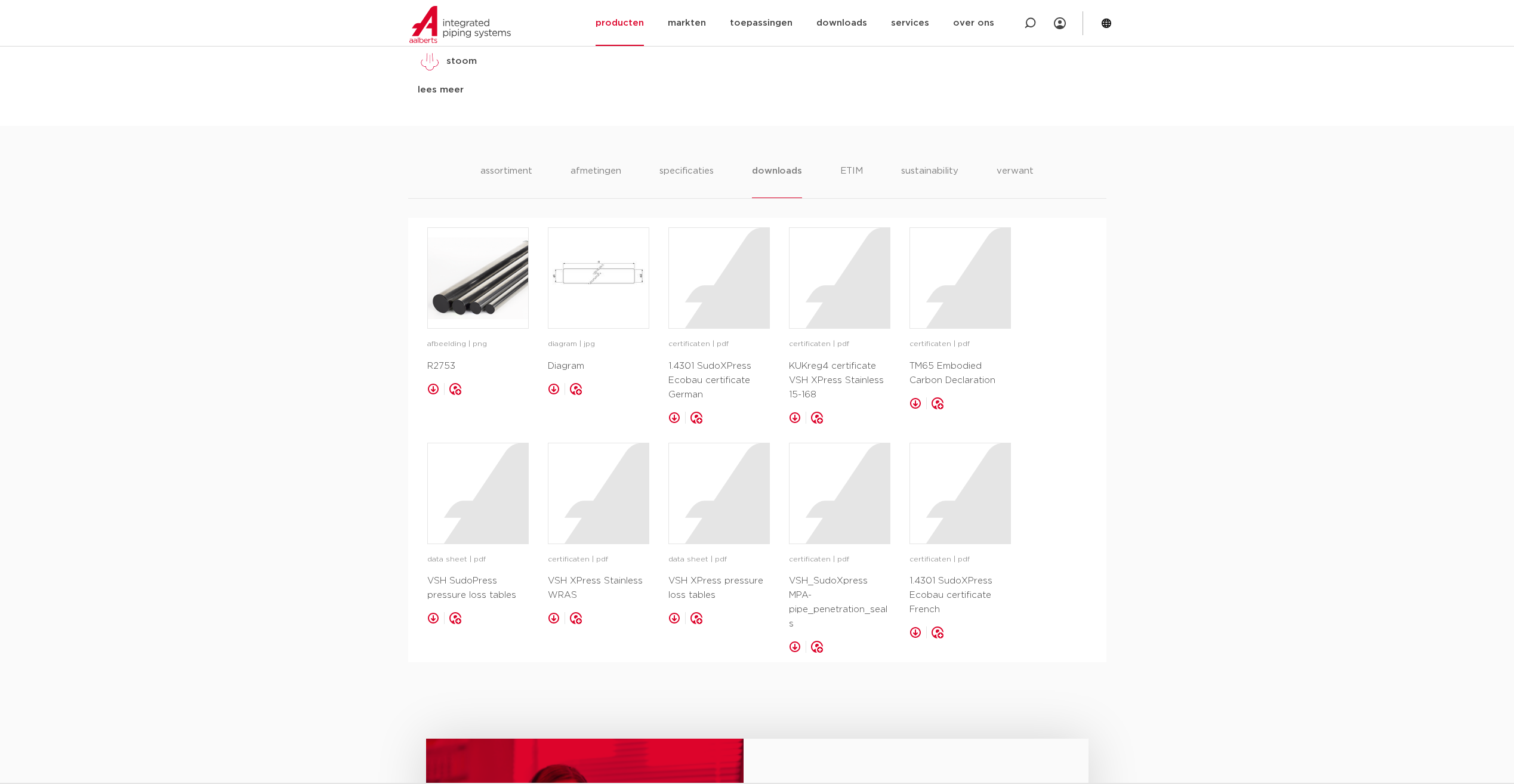
scroll to position [776, 0]
click at [470, 293] on img at bounding box center [478, 277] width 101 height 101
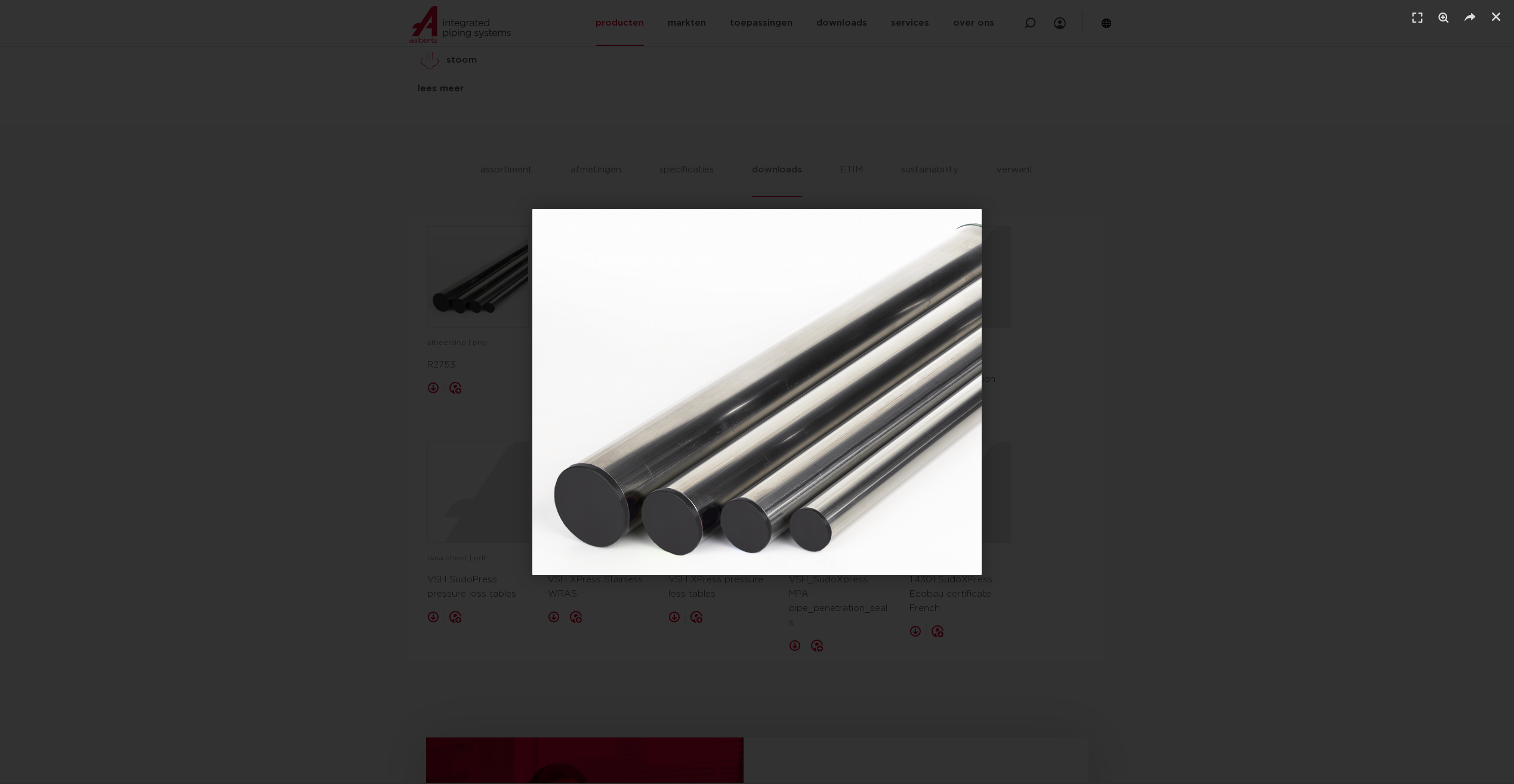
click at [349, 516] on div "1 / 1" at bounding box center [757, 392] width 1431 height 700
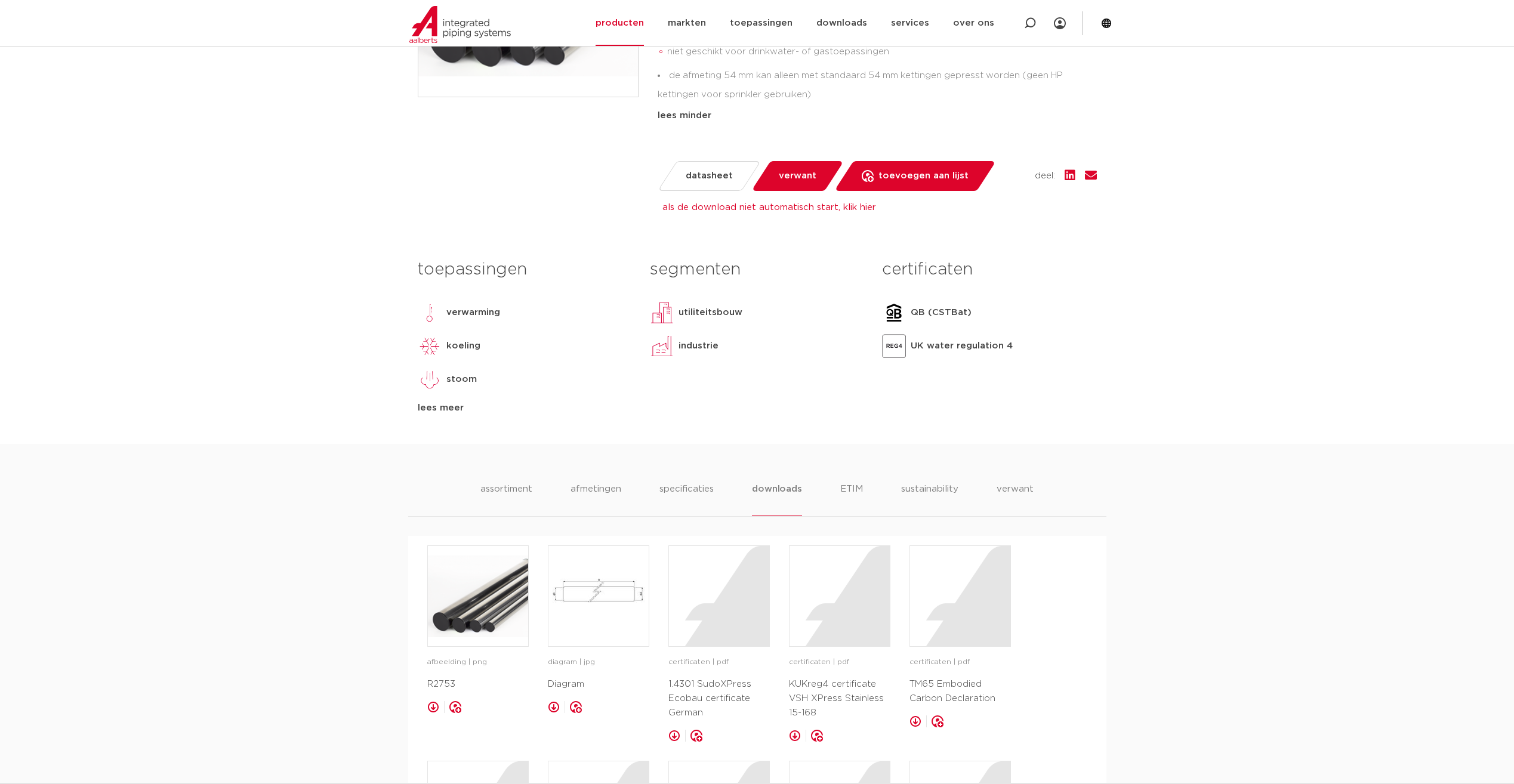
scroll to position [477, 0]
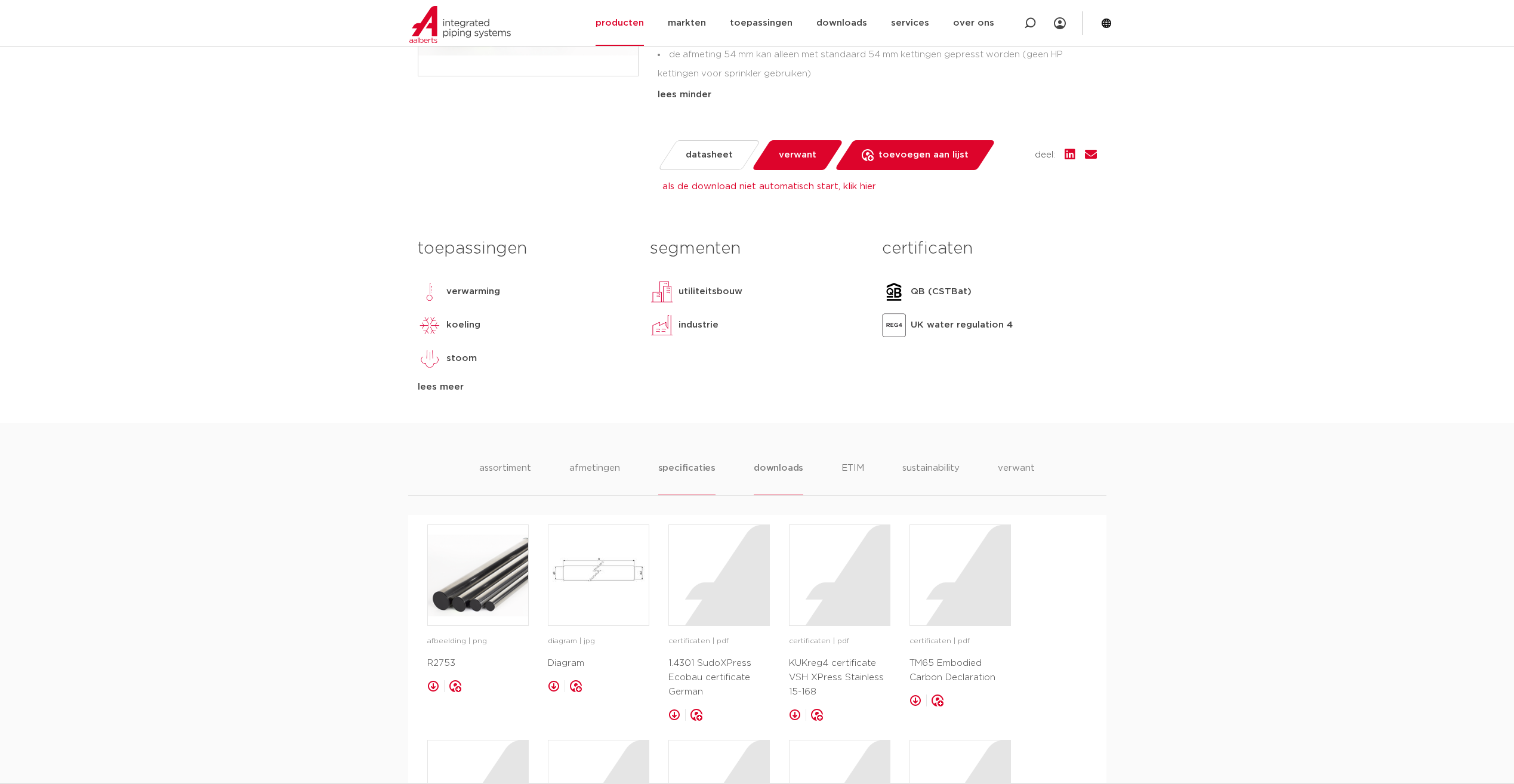
click at [700, 471] on li "specificaties" at bounding box center [687, 478] width 58 height 34
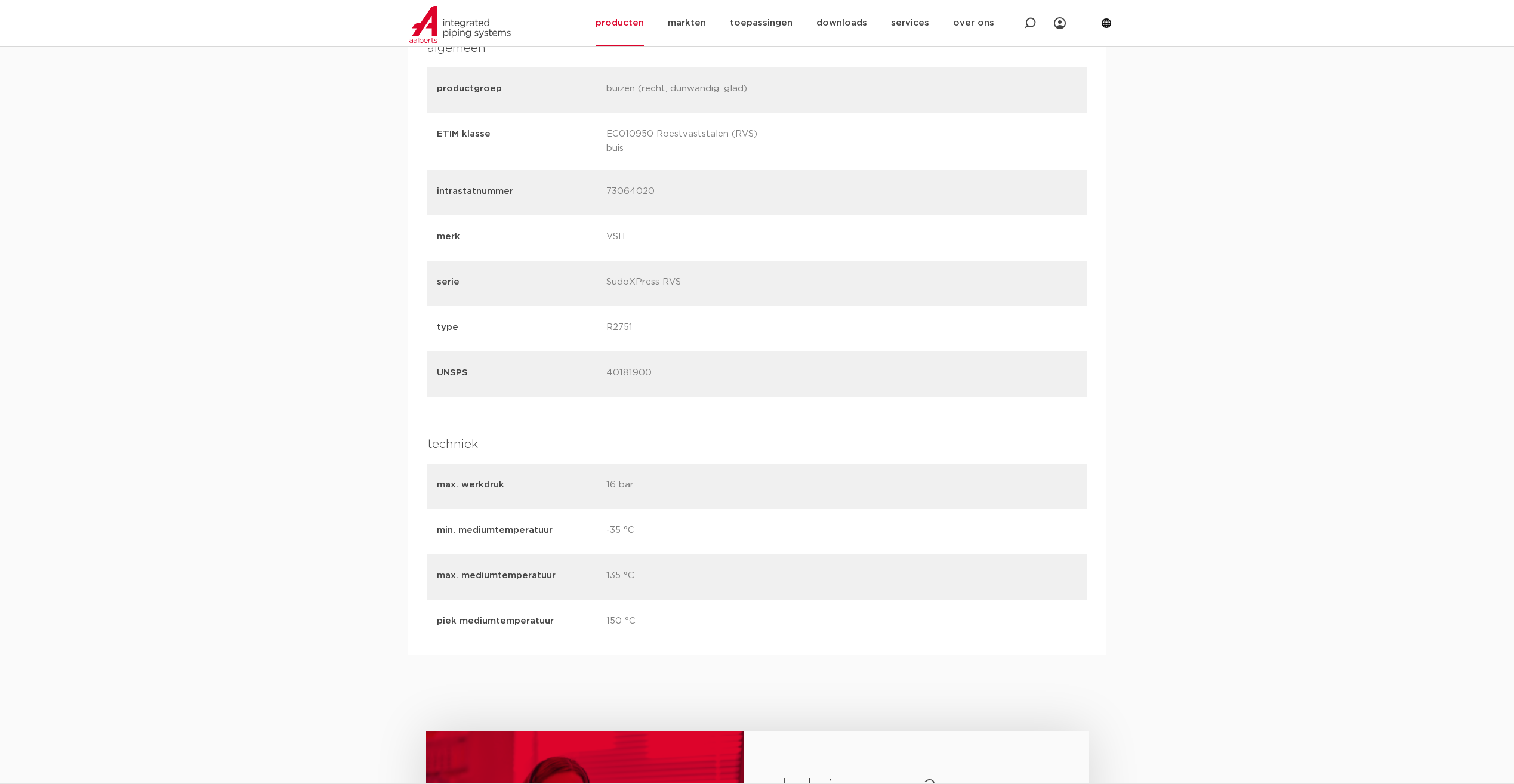
scroll to position [1253, 0]
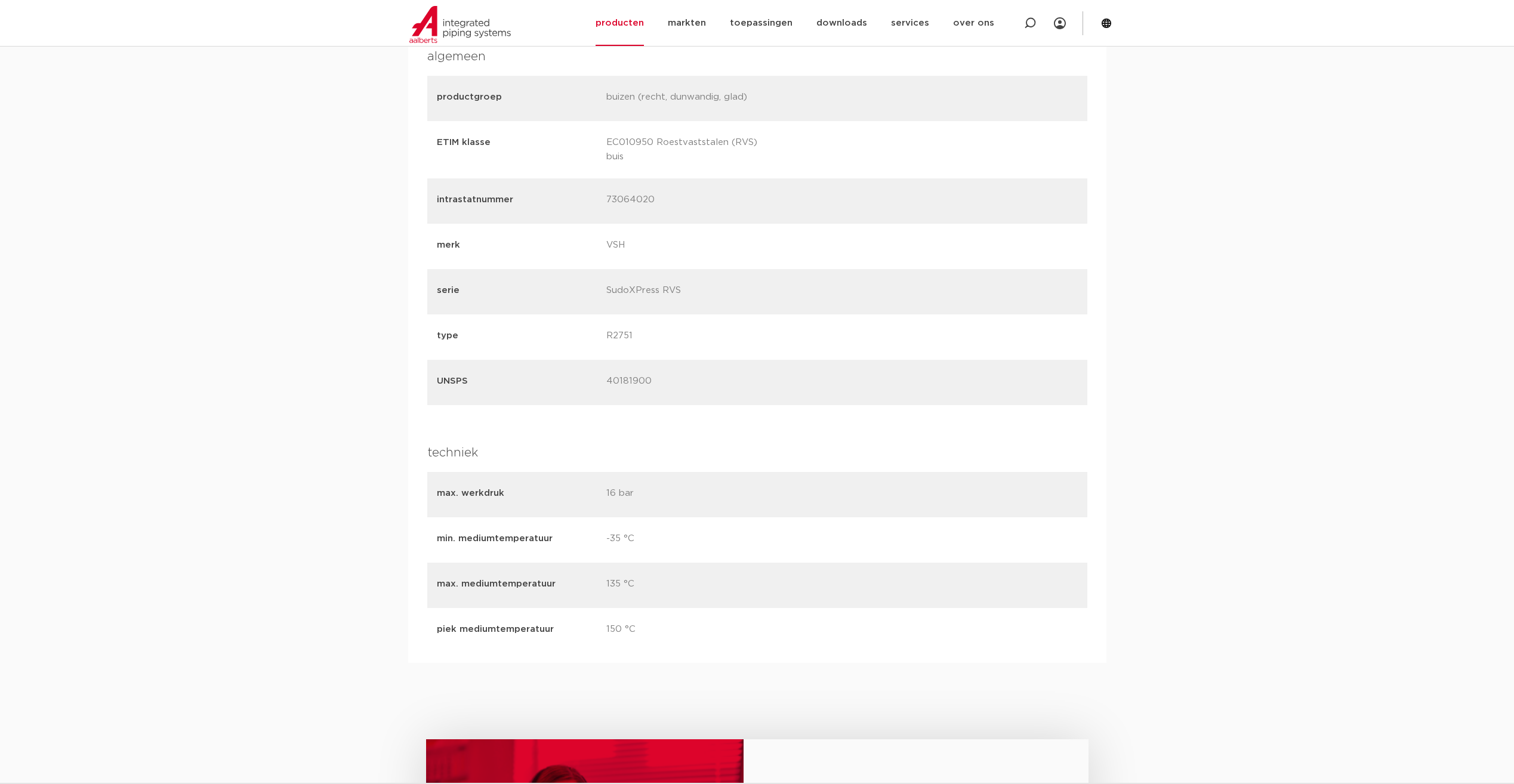
drag, startPoint x: 646, startPoint y: 342, endPoint x: 609, endPoint y: 341, distance: 37.0
click at [609, 341] on p "R2751" at bounding box center [686, 337] width 160 height 17
copy p "R2751"
